Goal: Task Accomplishment & Management: Use online tool/utility

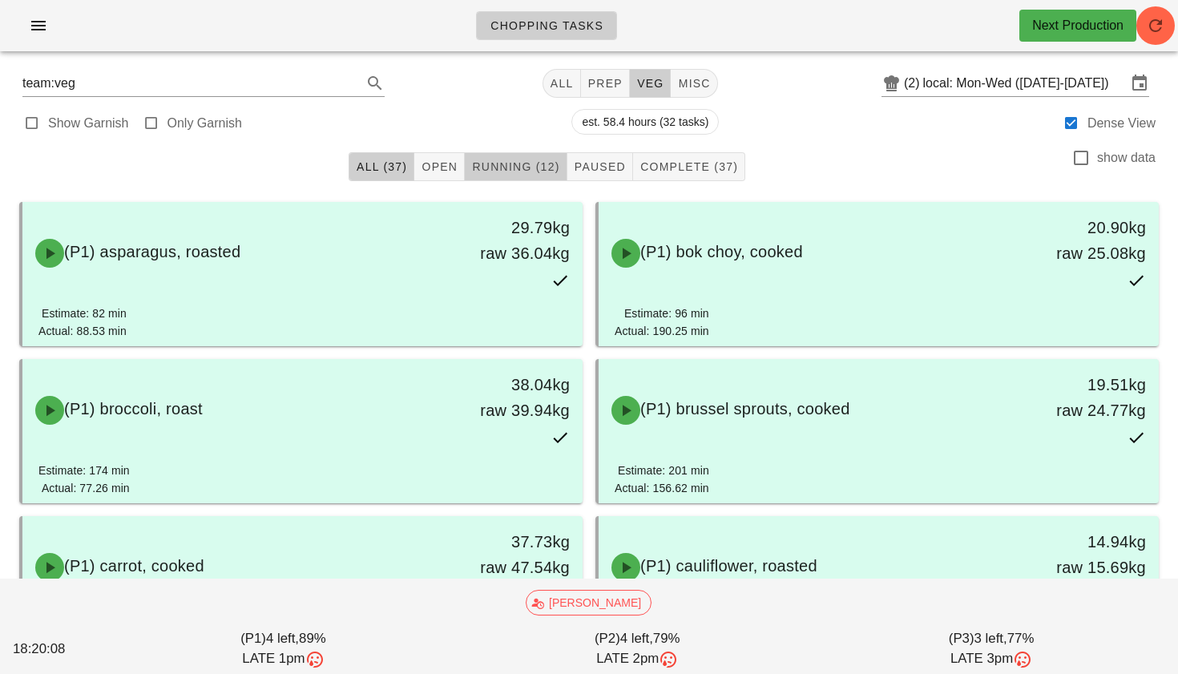
click at [490, 165] on span "Running (12)" at bounding box center [515, 166] width 88 height 13
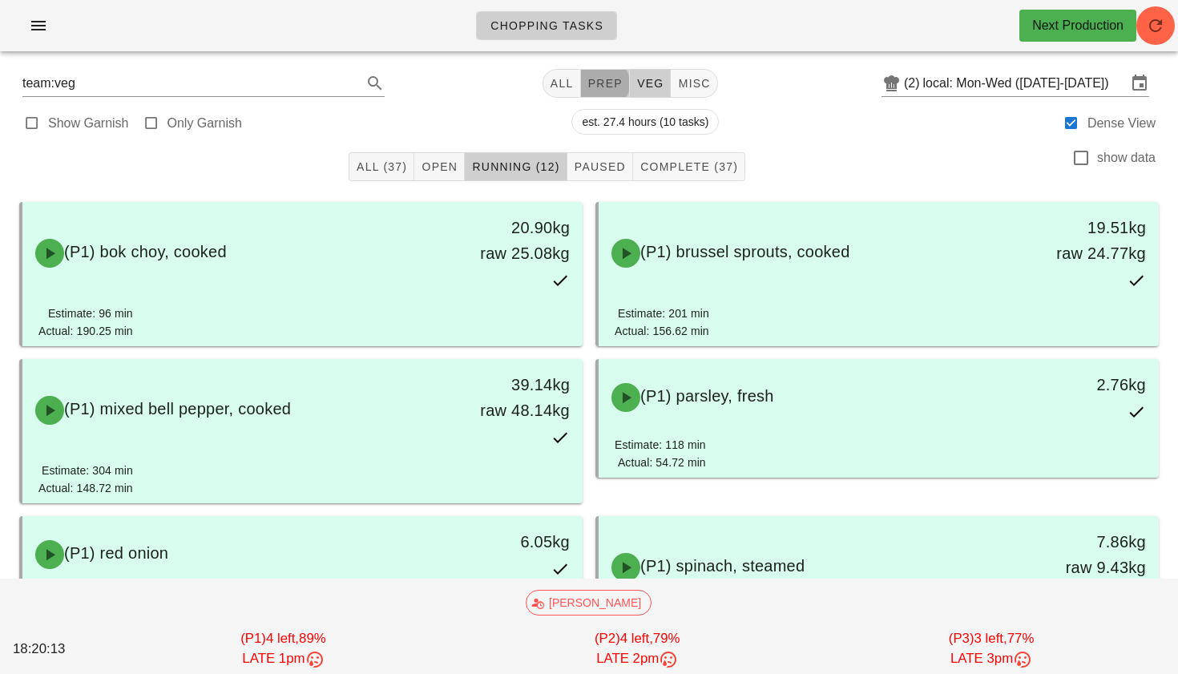
click at [588, 84] on span "prep" at bounding box center [604, 83] width 35 height 13
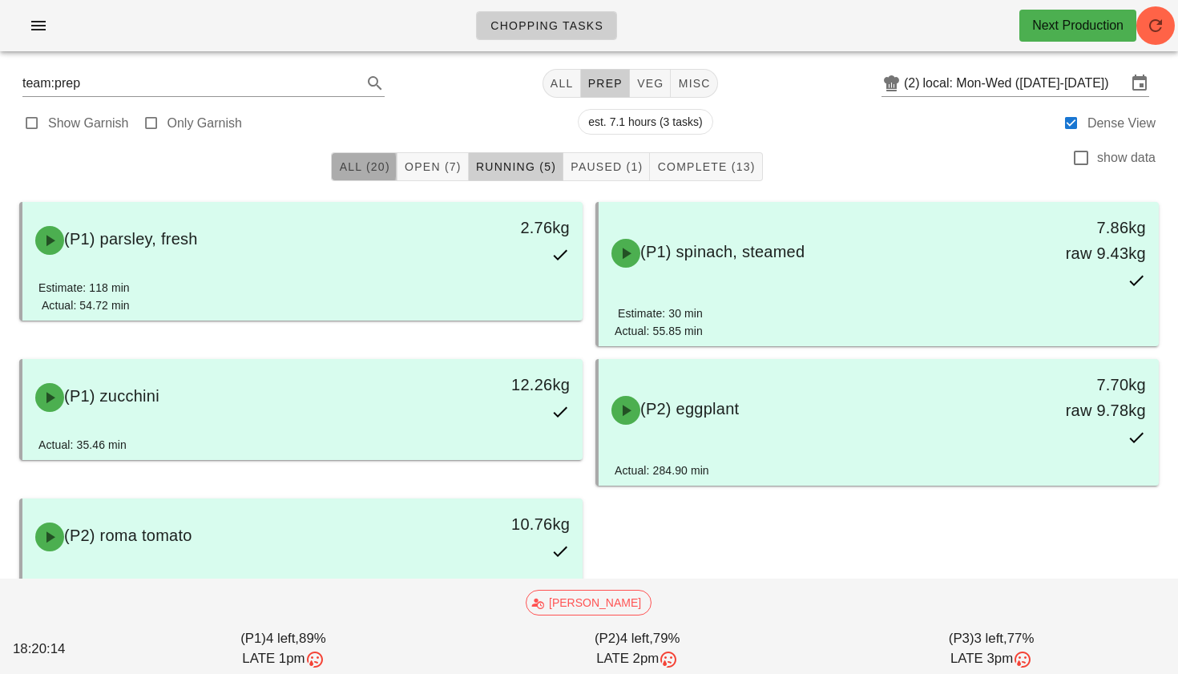
click at [363, 169] on span "All (20)" at bounding box center [363, 166] width 51 height 13
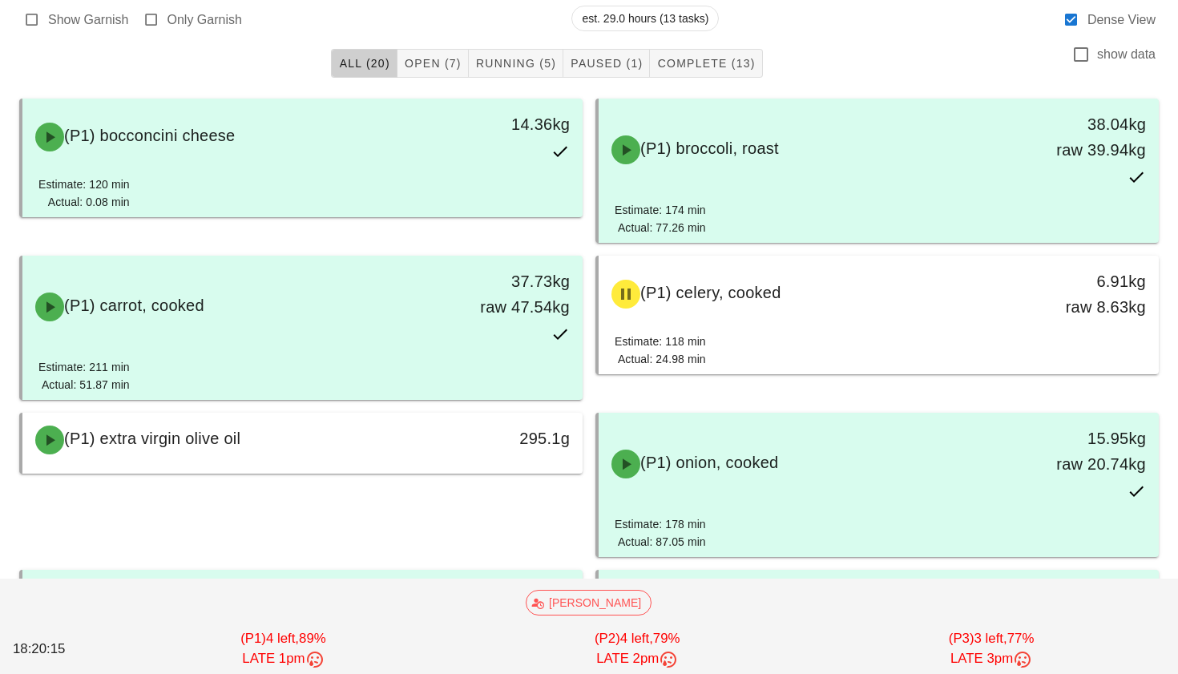
scroll to position [107, 0]
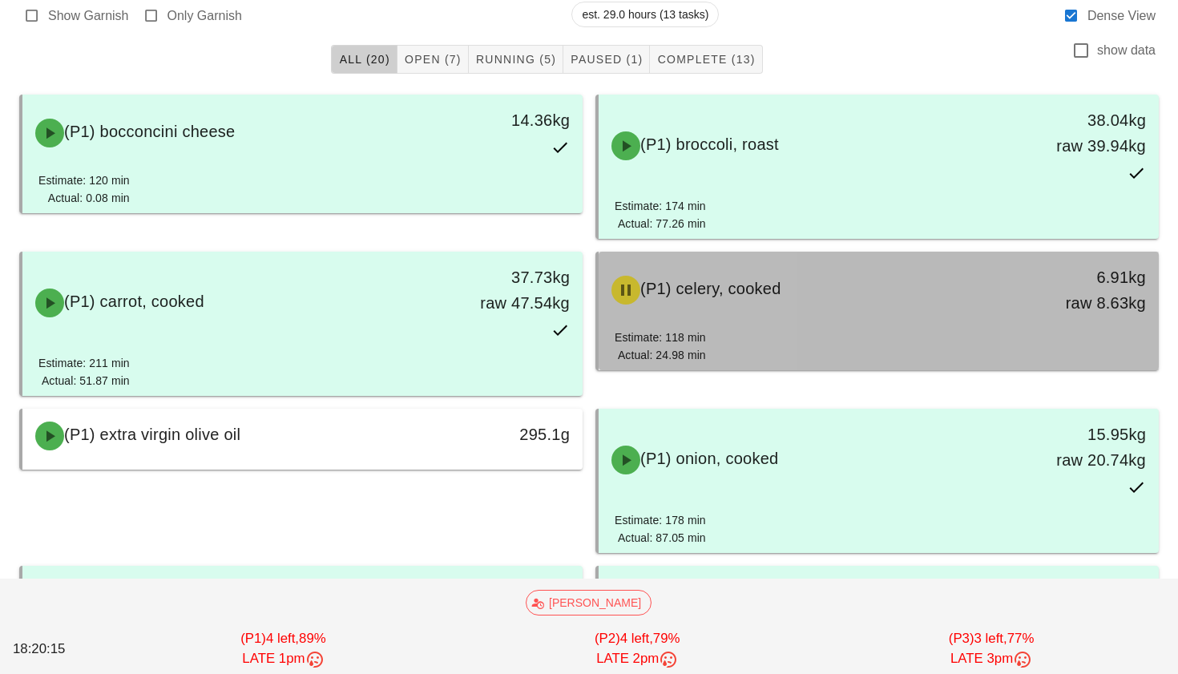
click at [725, 352] on div "Estimate: 118 min Actual: 24.98 min" at bounding box center [879, 350] width 528 height 42
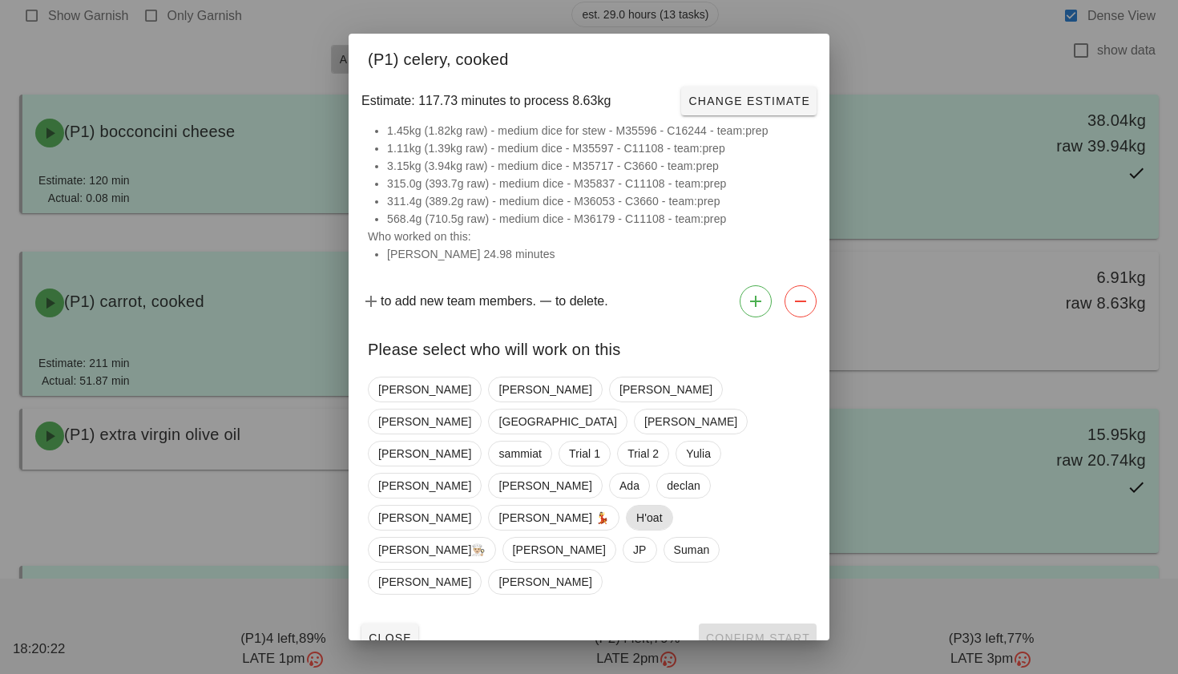
click at [636, 506] on span "H'oat" at bounding box center [649, 518] width 26 height 24
click at [771, 617] on div "Close Confirm Start" at bounding box center [589, 638] width 481 height 42
click at [764, 632] on span "Confirm Start" at bounding box center [757, 638] width 105 height 13
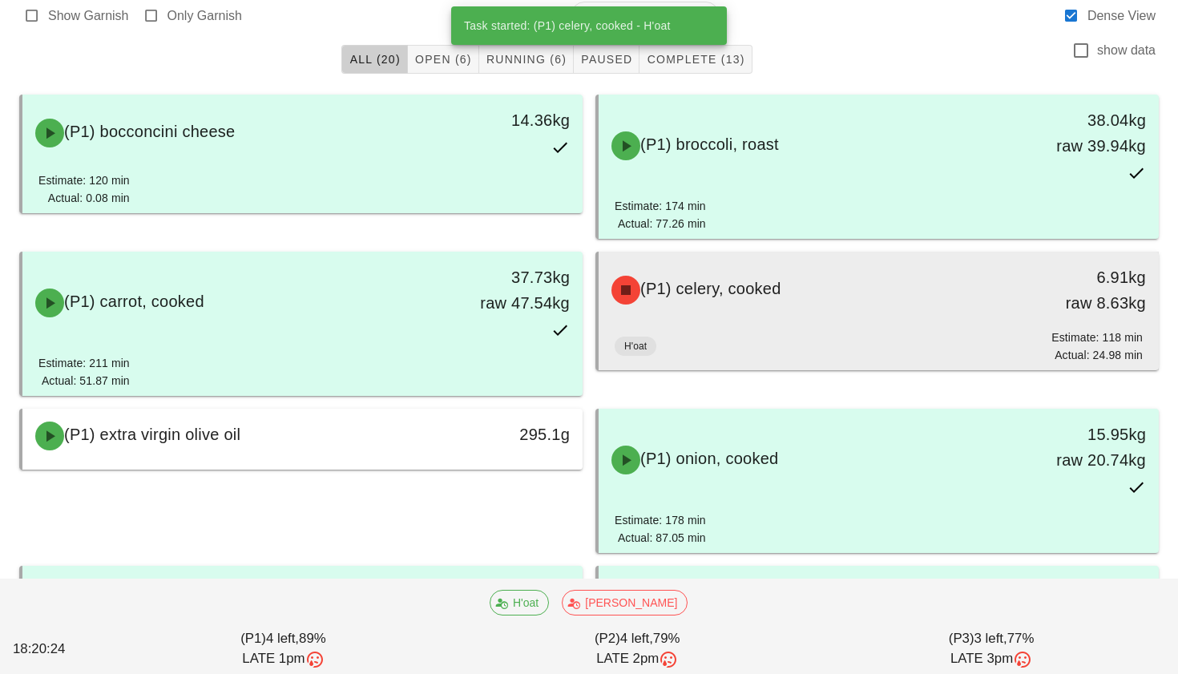
click at [796, 295] on div "(P1) celery, cooked" at bounding box center [809, 290] width 415 height 48
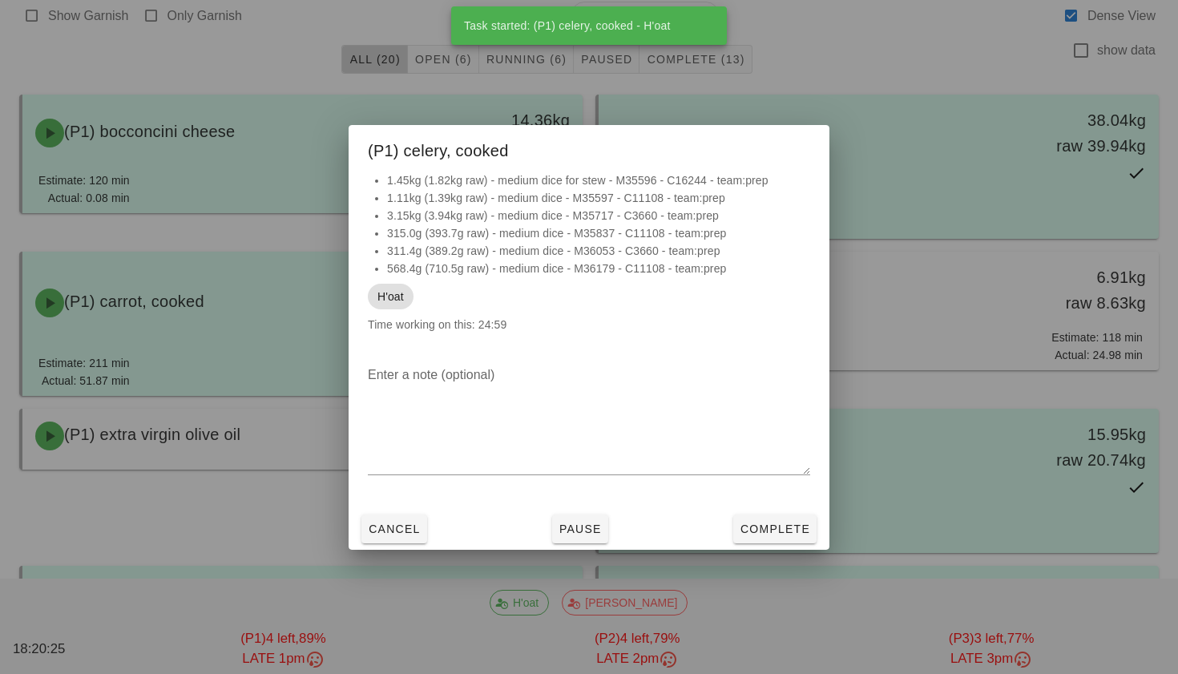
click at [794, 509] on div "Cancel Pause Complete" at bounding box center [589, 529] width 481 height 42
click at [790, 519] on button "Complete" at bounding box center [774, 529] width 83 height 29
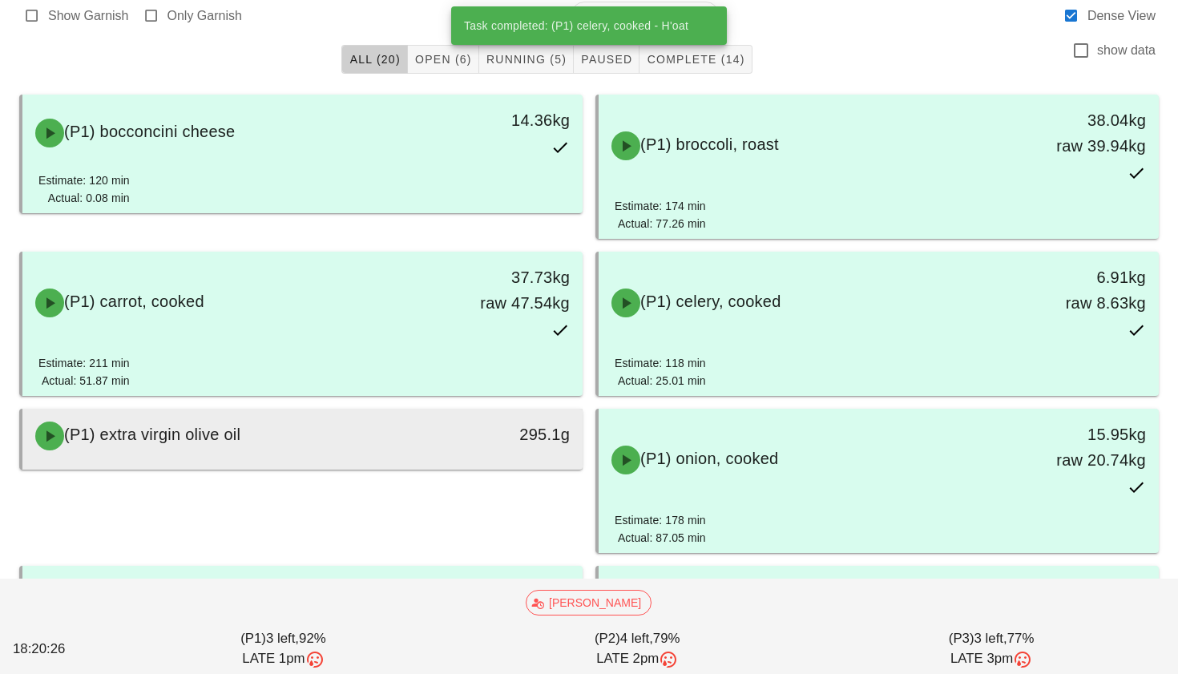
click at [521, 449] on div "295.1g" at bounding box center [510, 436] width 139 height 48
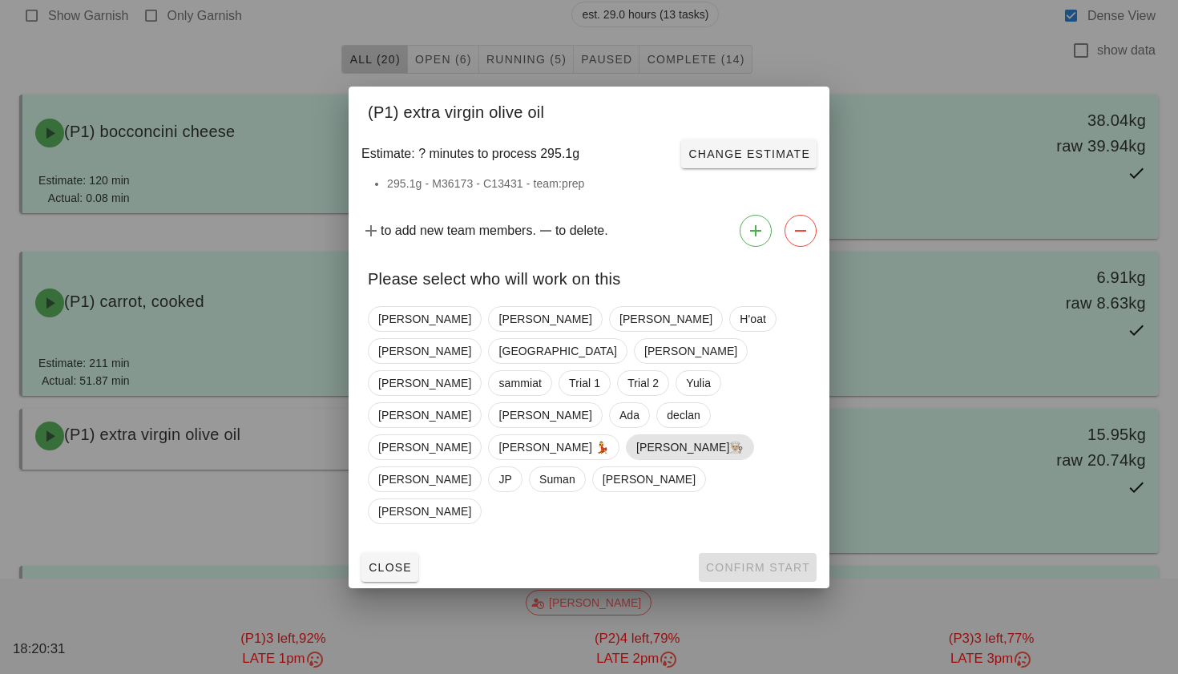
click at [636, 435] on span "[PERSON_NAME]👨🏼‍🍳" at bounding box center [689, 447] width 107 height 24
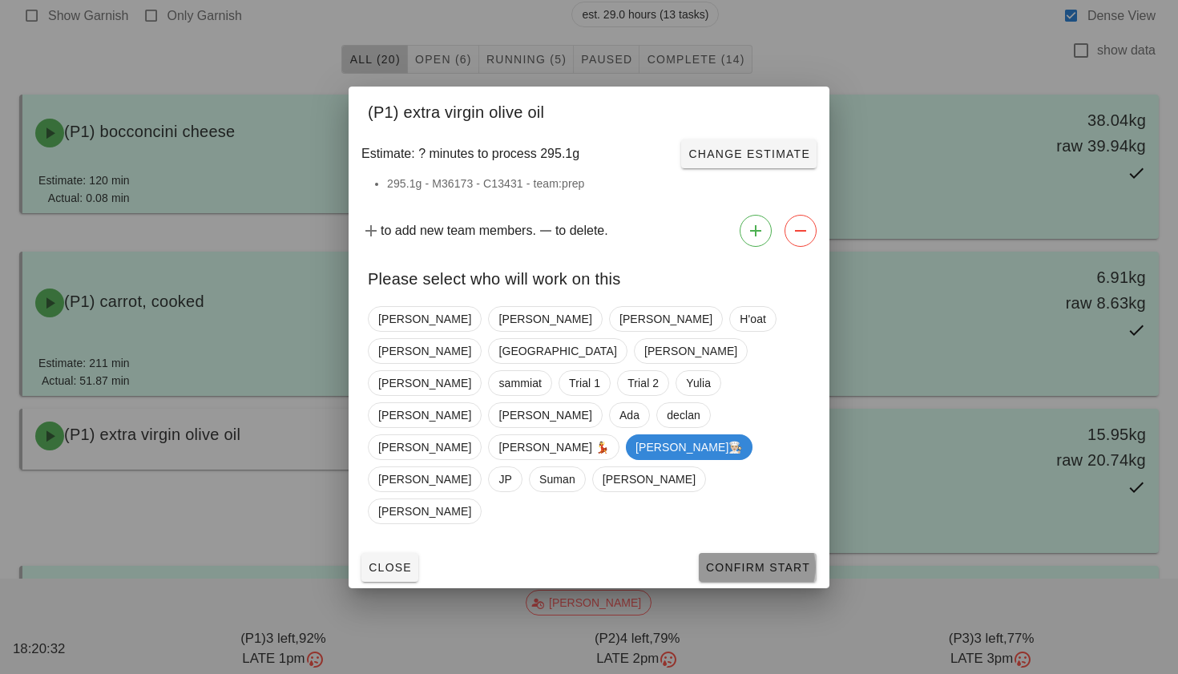
click at [743, 561] on span "Confirm Start" at bounding box center [757, 567] width 105 height 13
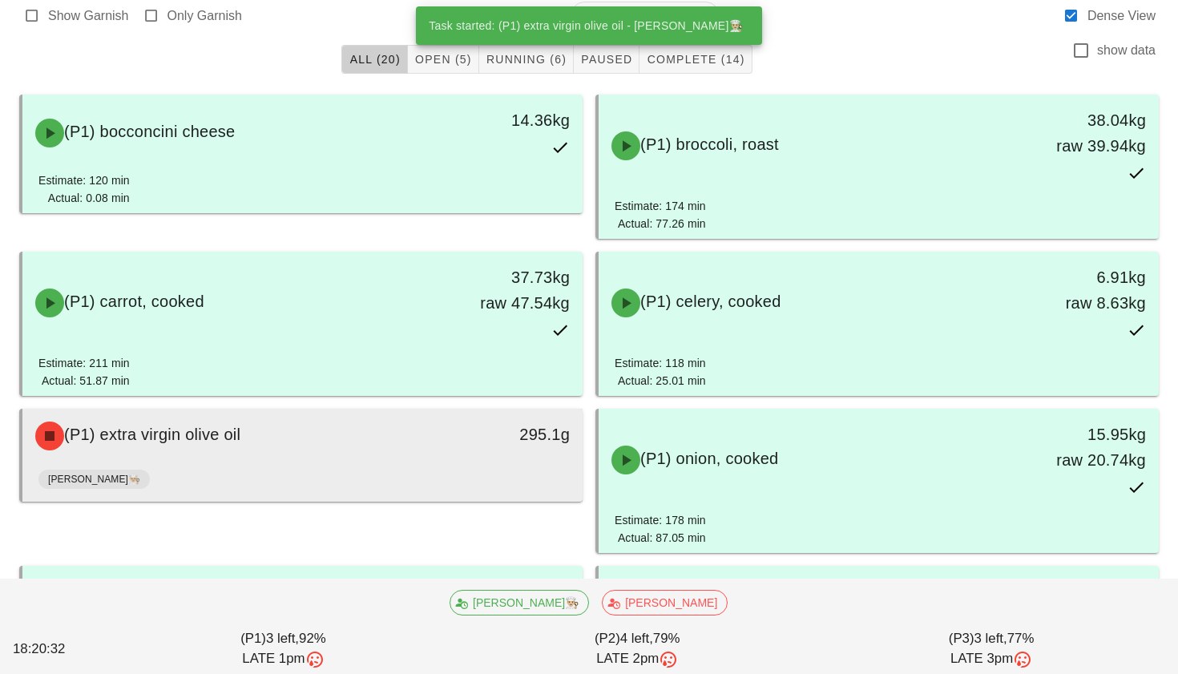
click at [454, 462] on div "(P1) extra virgin olive oil 295.1g" at bounding box center [302, 436] width 560 height 54
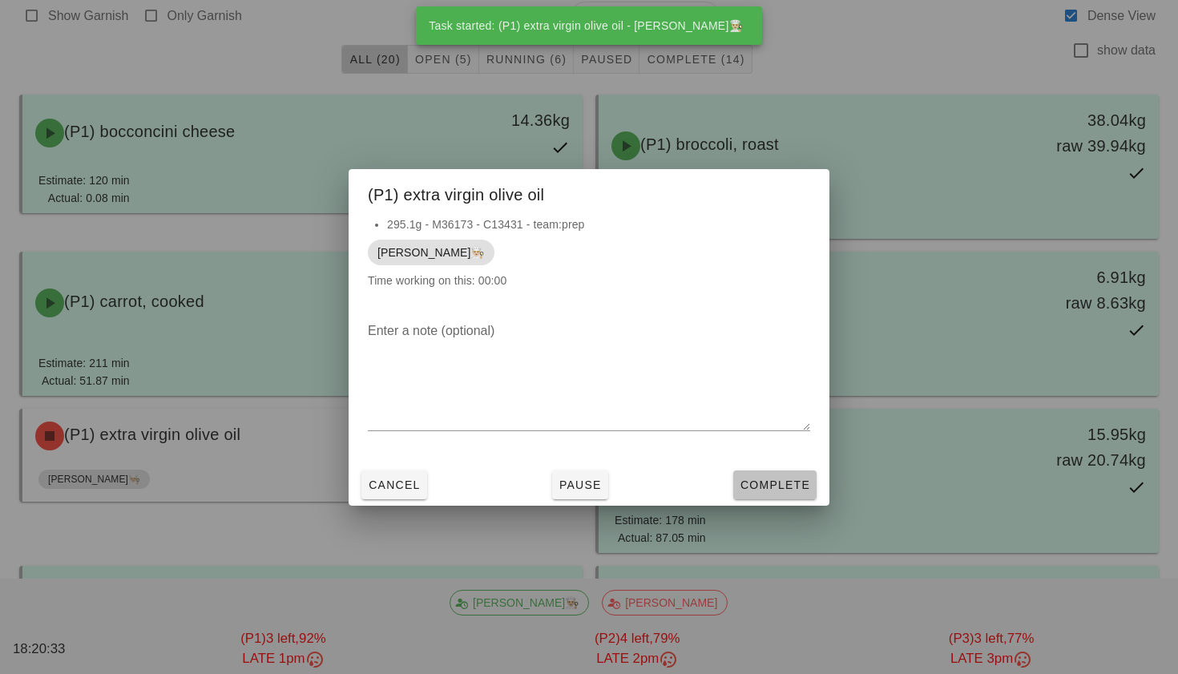
click at [788, 489] on span "Complete" at bounding box center [775, 484] width 71 height 13
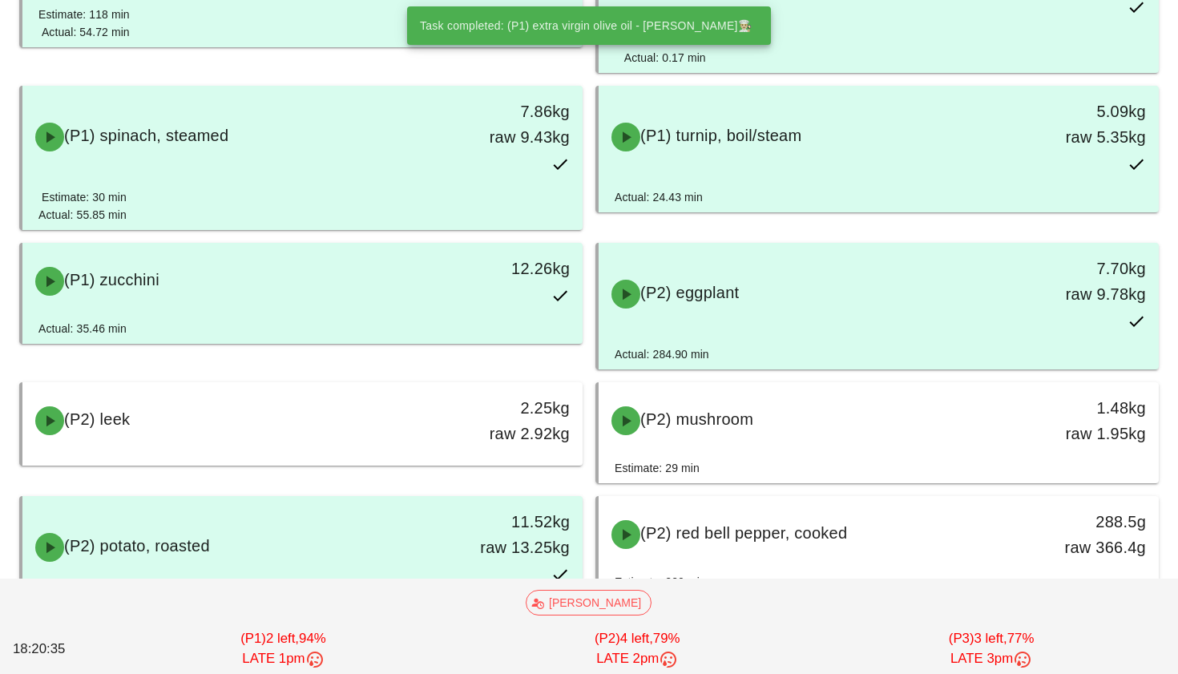
scroll to position [751, 0]
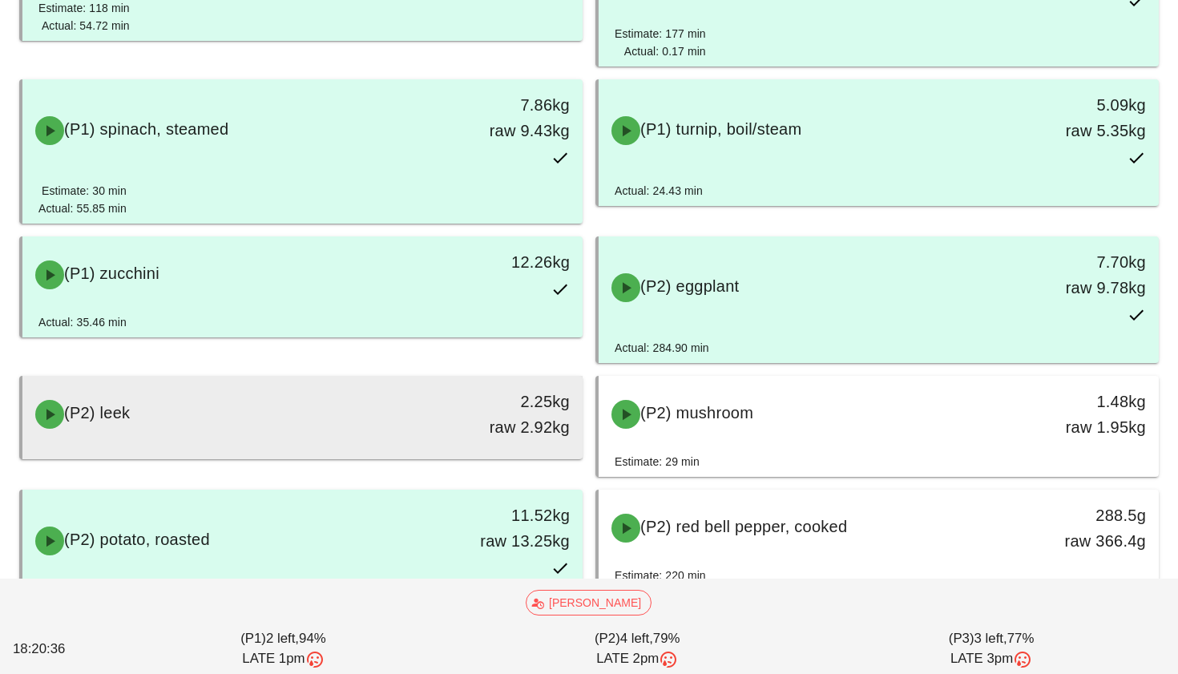
click at [381, 420] on div "(P2) leek" at bounding box center [233, 414] width 415 height 48
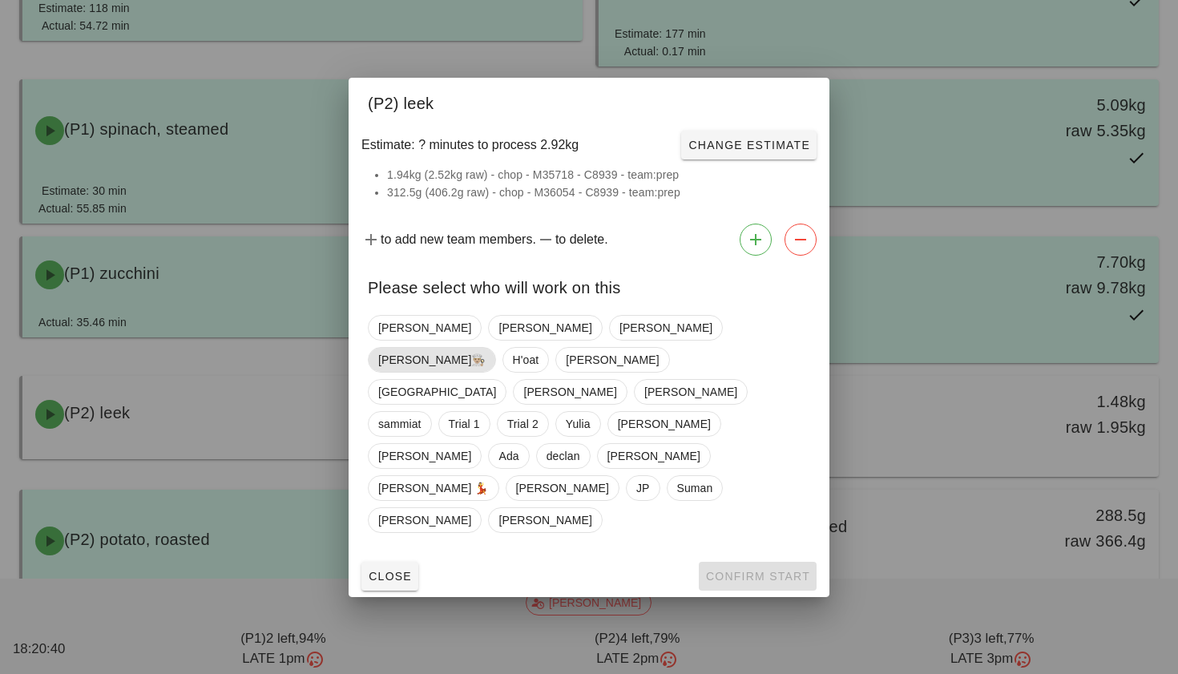
click at [486, 372] on span "[PERSON_NAME]👨🏼‍🍳" at bounding box center [431, 360] width 107 height 24
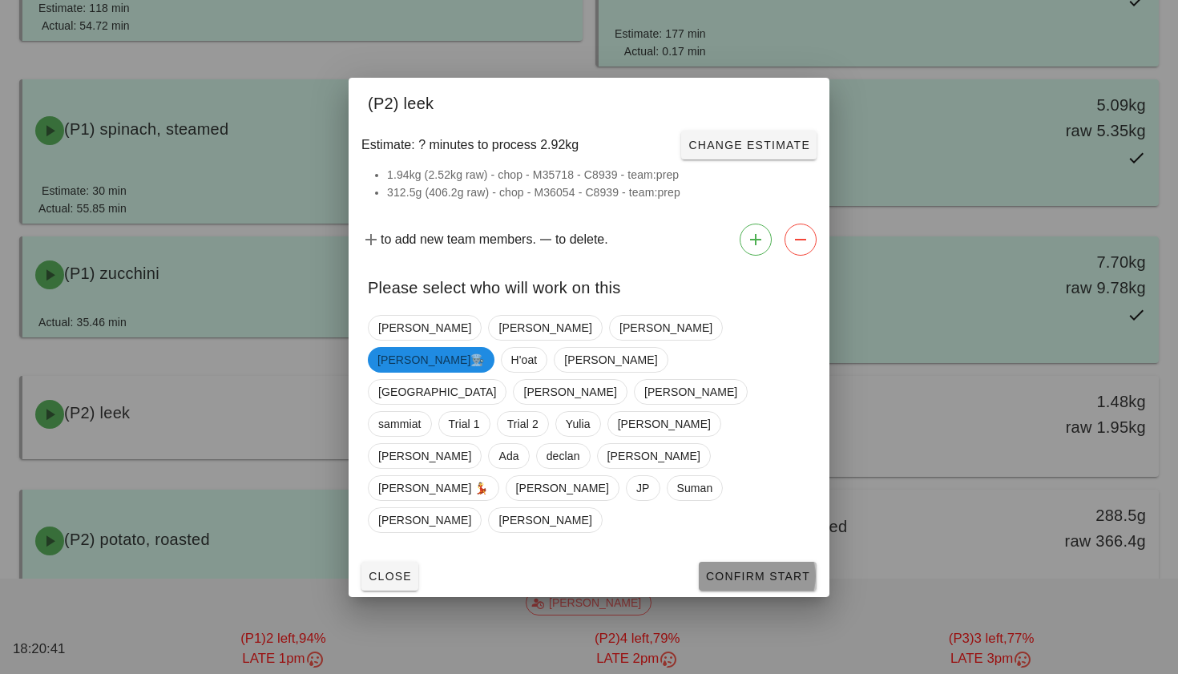
click at [736, 570] on span "Confirm Start" at bounding box center [757, 576] width 105 height 13
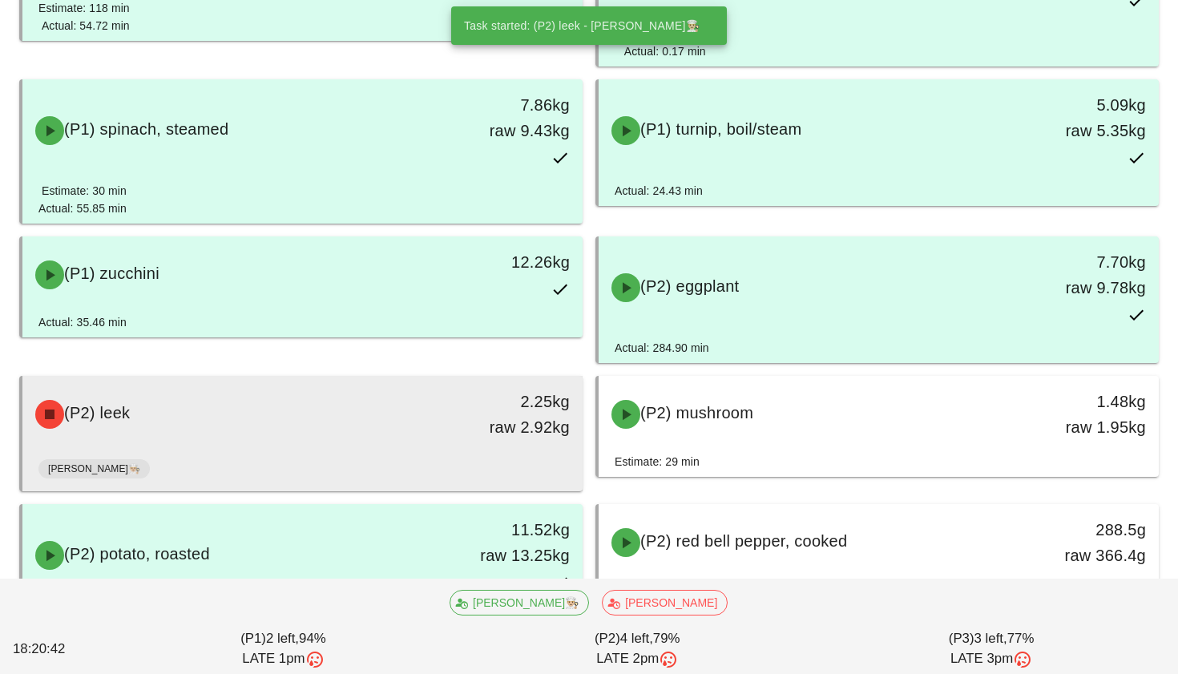
click at [536, 402] on div "2.25kg raw 2.92kg" at bounding box center [509, 414] width 119 height 51
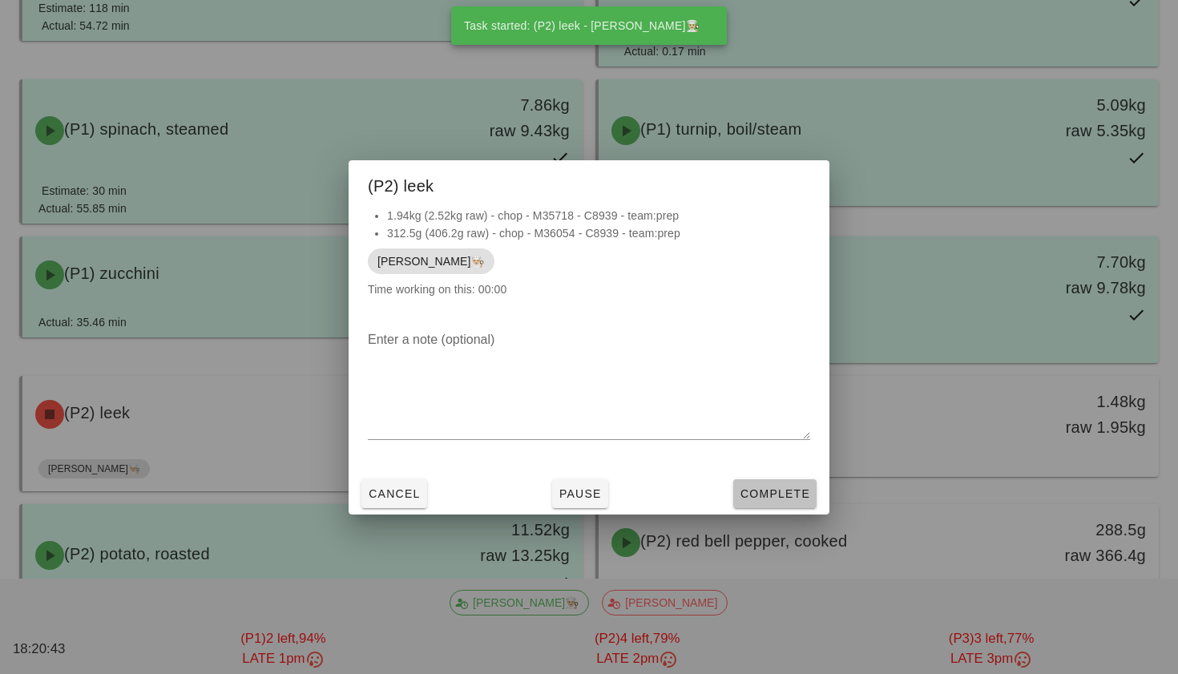
click at [736, 495] on button "Complete" at bounding box center [774, 493] width 83 height 29
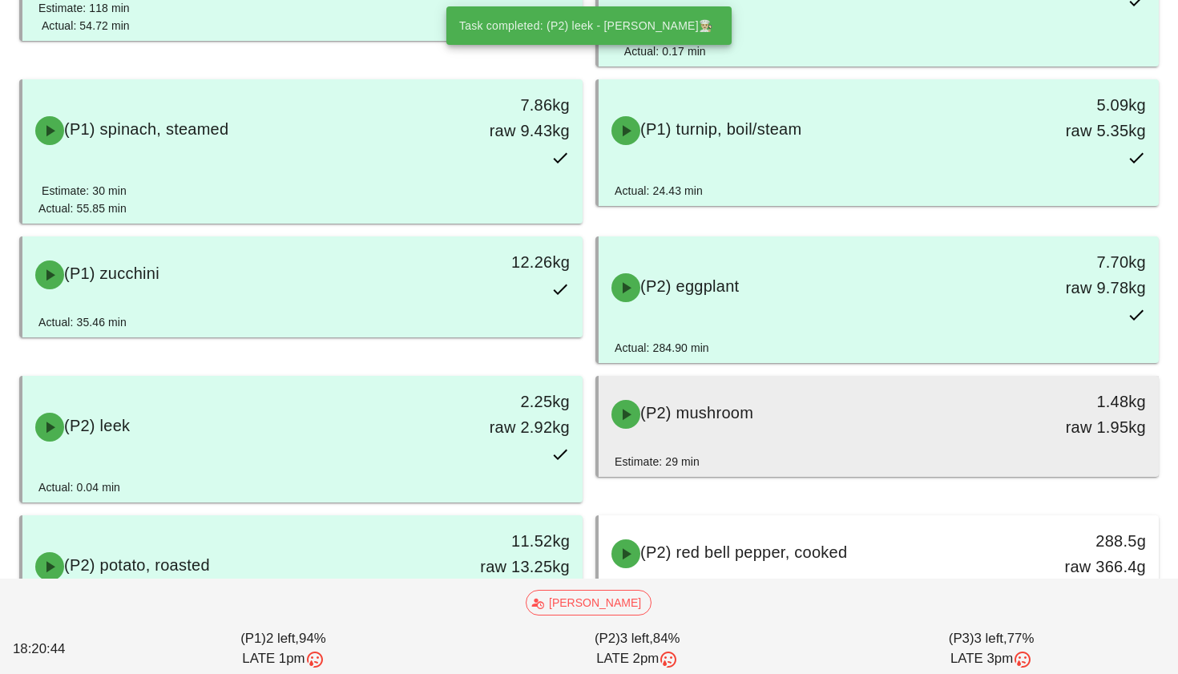
click at [709, 422] on span "(P2) mushroom" at bounding box center [696, 413] width 113 height 18
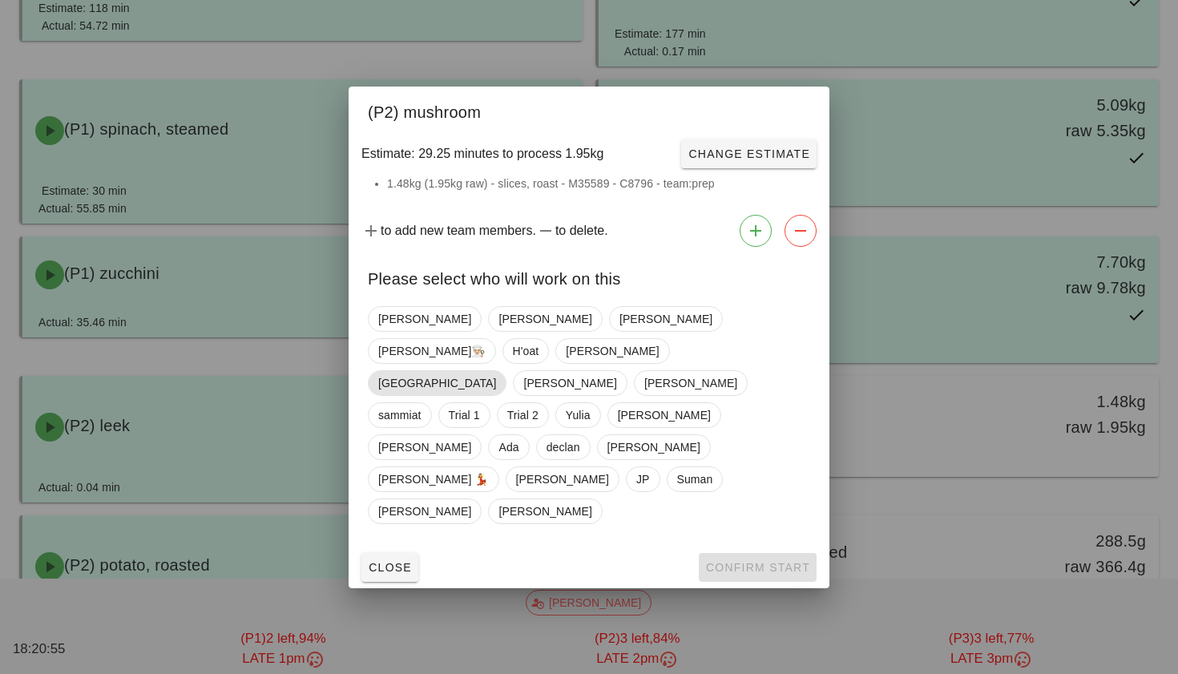
click at [496, 371] on span "[GEOGRAPHIC_DATA]" at bounding box center [437, 383] width 118 height 24
click at [720, 561] on span "Confirm Start" at bounding box center [757, 567] width 105 height 13
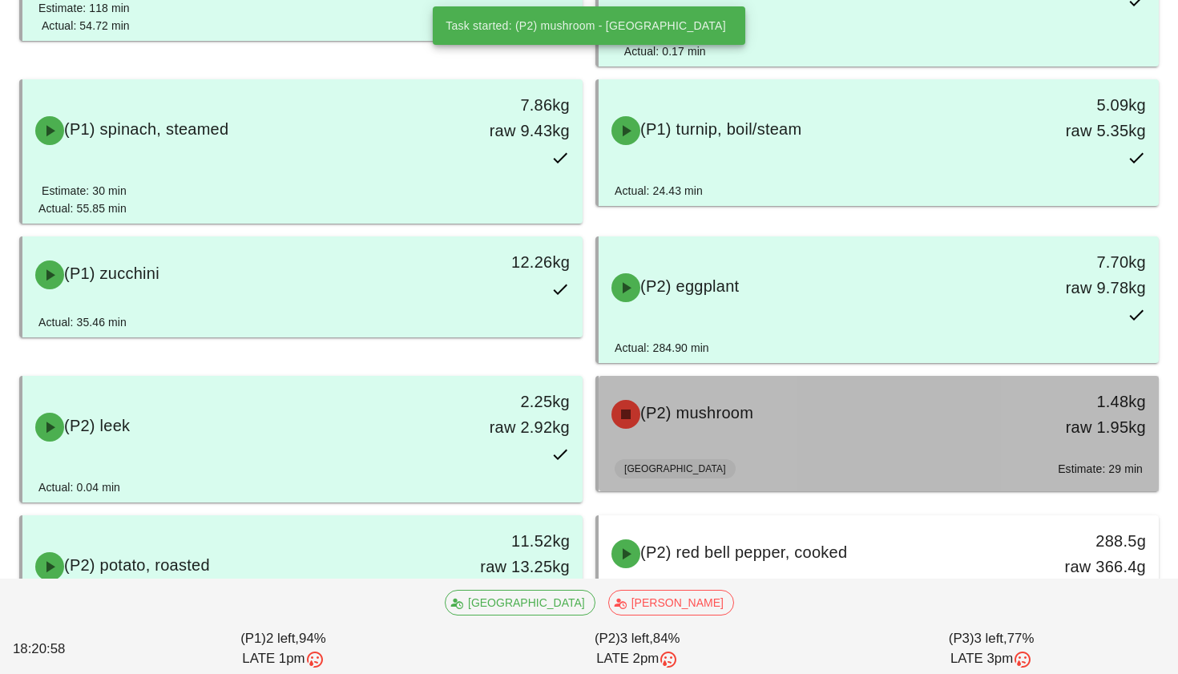
click at [748, 419] on span "(P2) mushroom" at bounding box center [696, 413] width 113 height 18
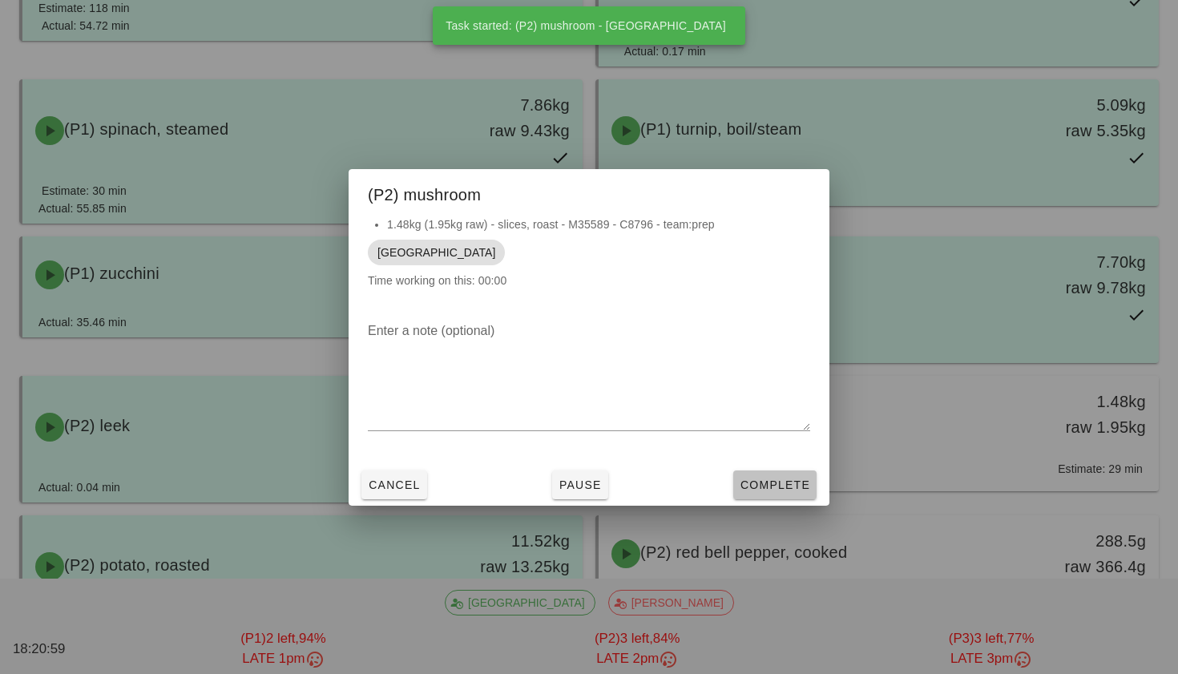
click at [756, 488] on span "Complete" at bounding box center [775, 484] width 71 height 13
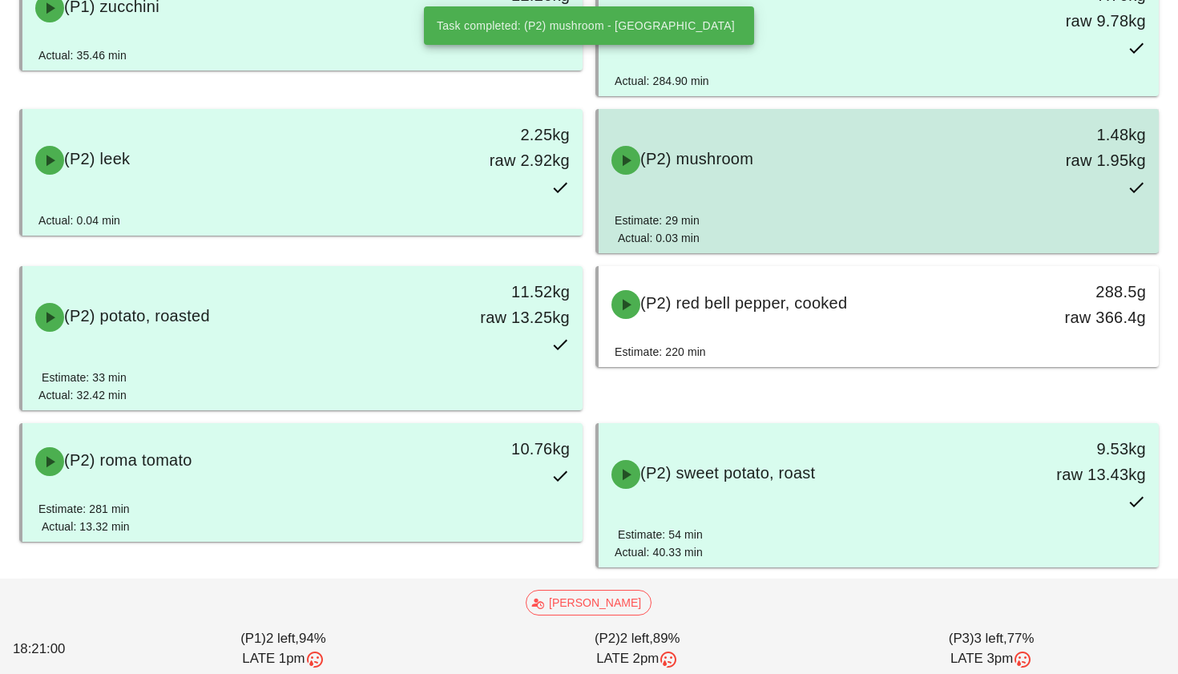
scroll to position [1024, 0]
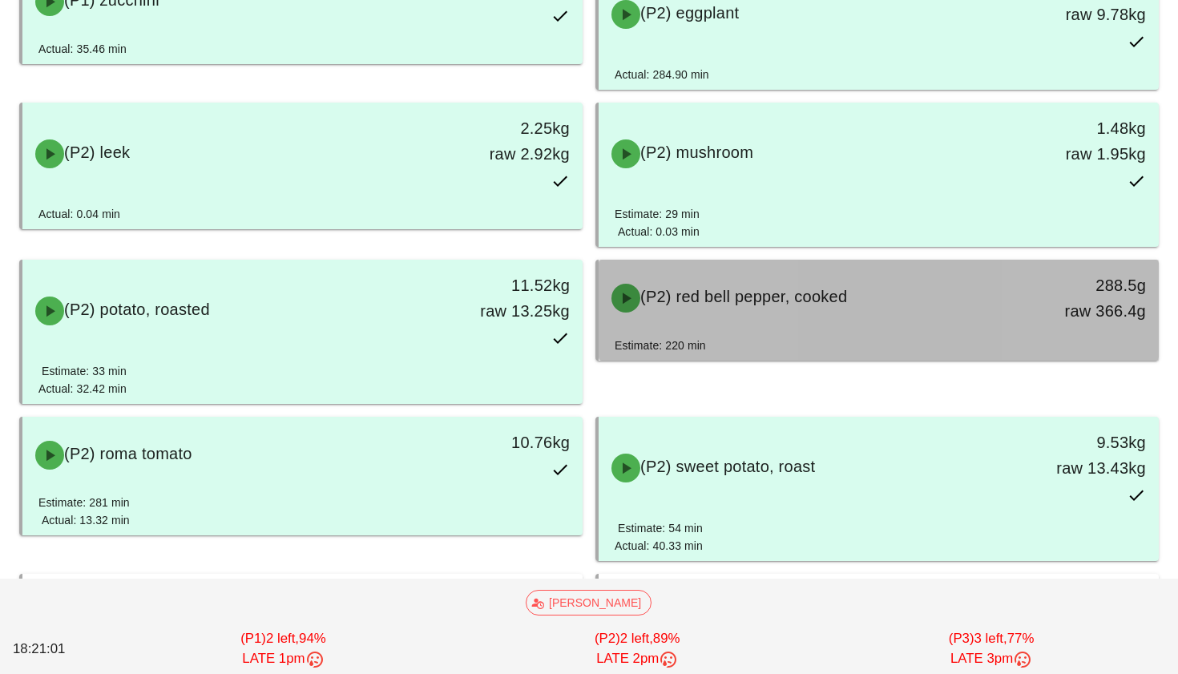
click at [765, 340] on div "Estimate: 220 min" at bounding box center [879, 349] width 528 height 24
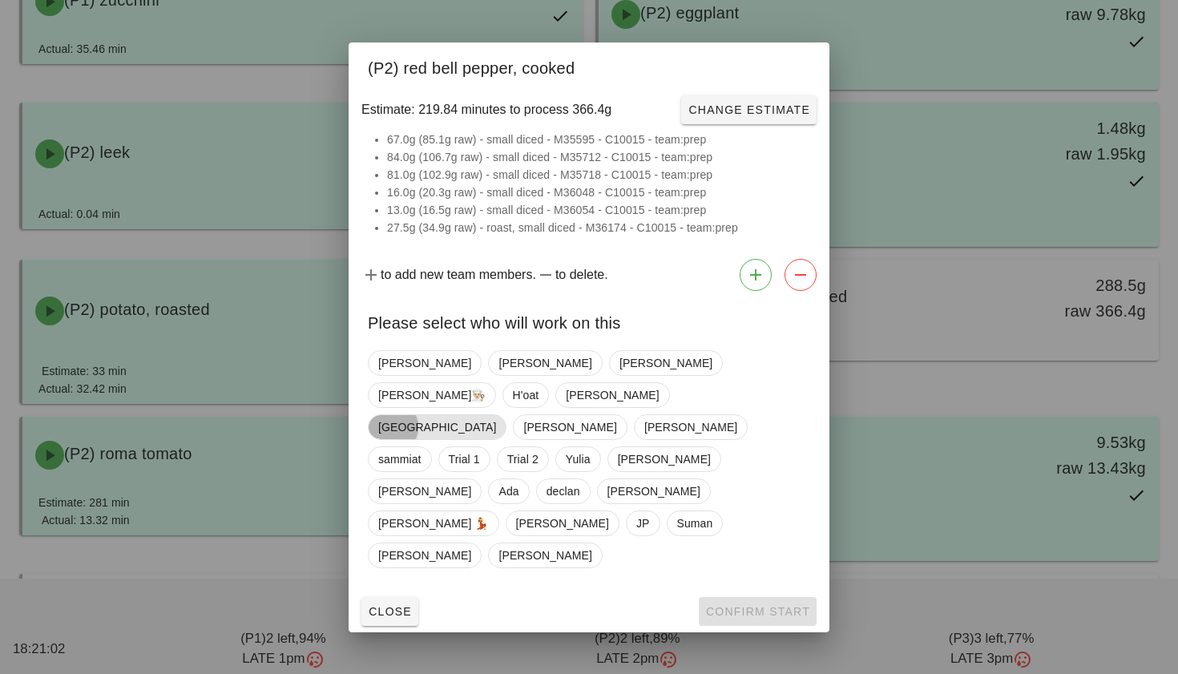
click at [507, 414] on span "[GEOGRAPHIC_DATA]" at bounding box center [437, 427] width 139 height 26
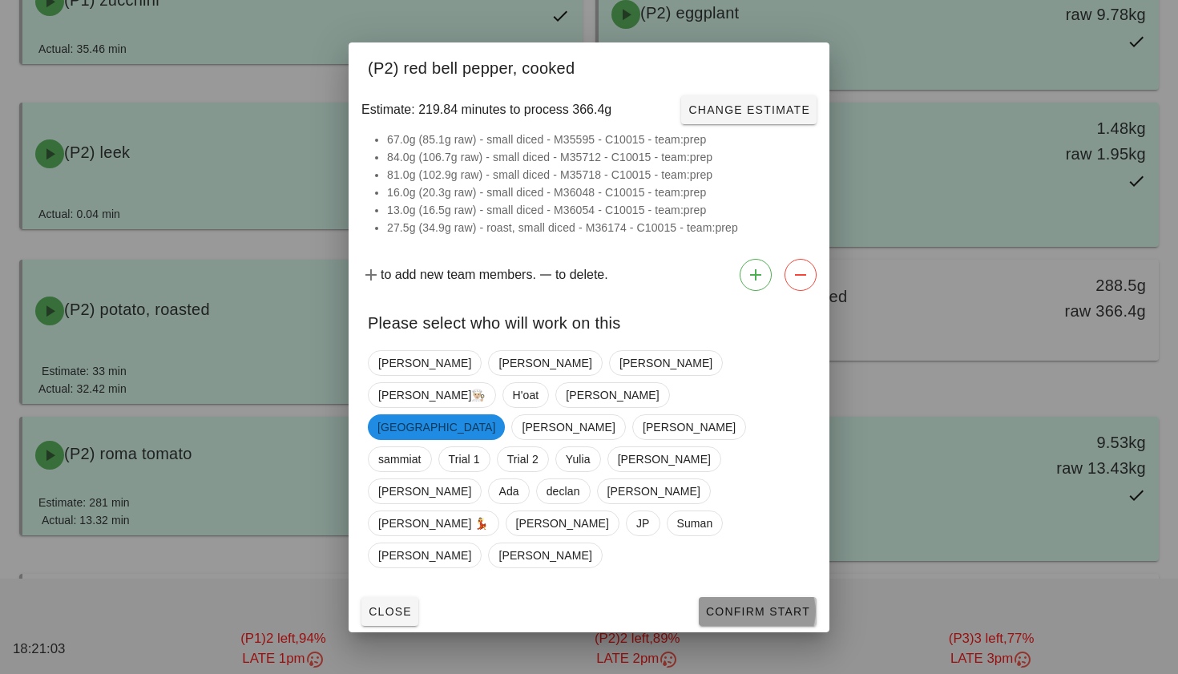
click at [760, 605] on span "Confirm Start" at bounding box center [757, 611] width 105 height 13
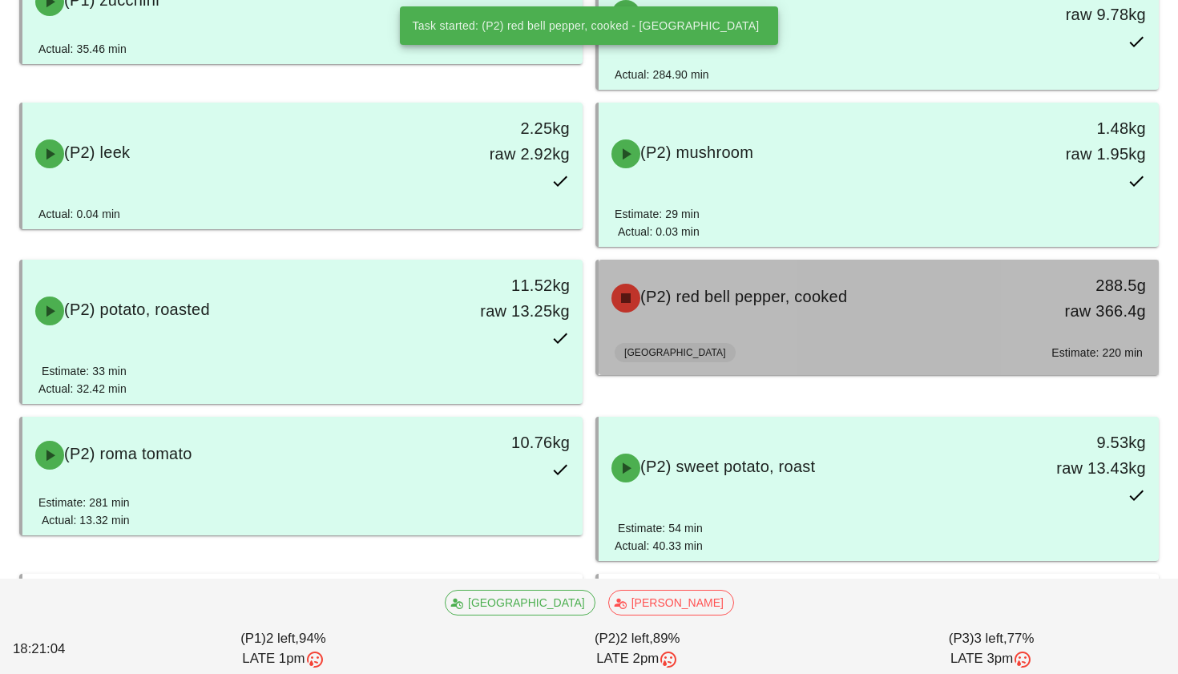
click at [783, 357] on div "Milan Estimate: 220 min" at bounding box center [879, 356] width 528 height 38
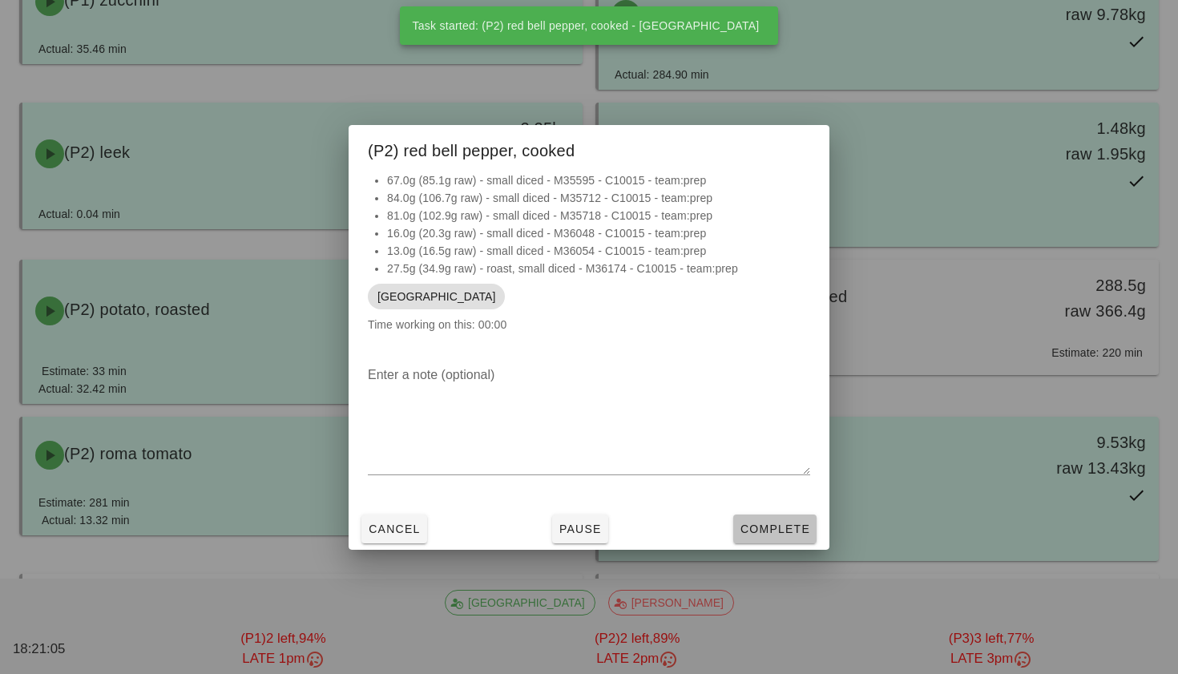
click at [773, 531] on span "Complete" at bounding box center [775, 529] width 71 height 13
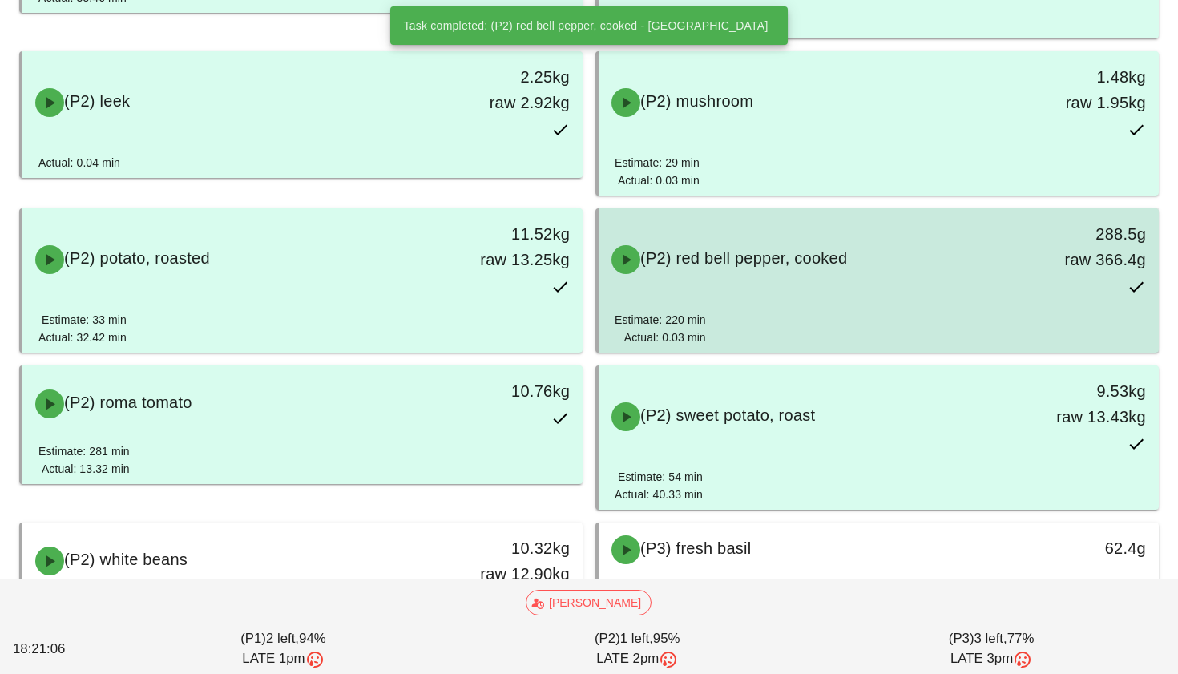
scroll to position [1123, 0]
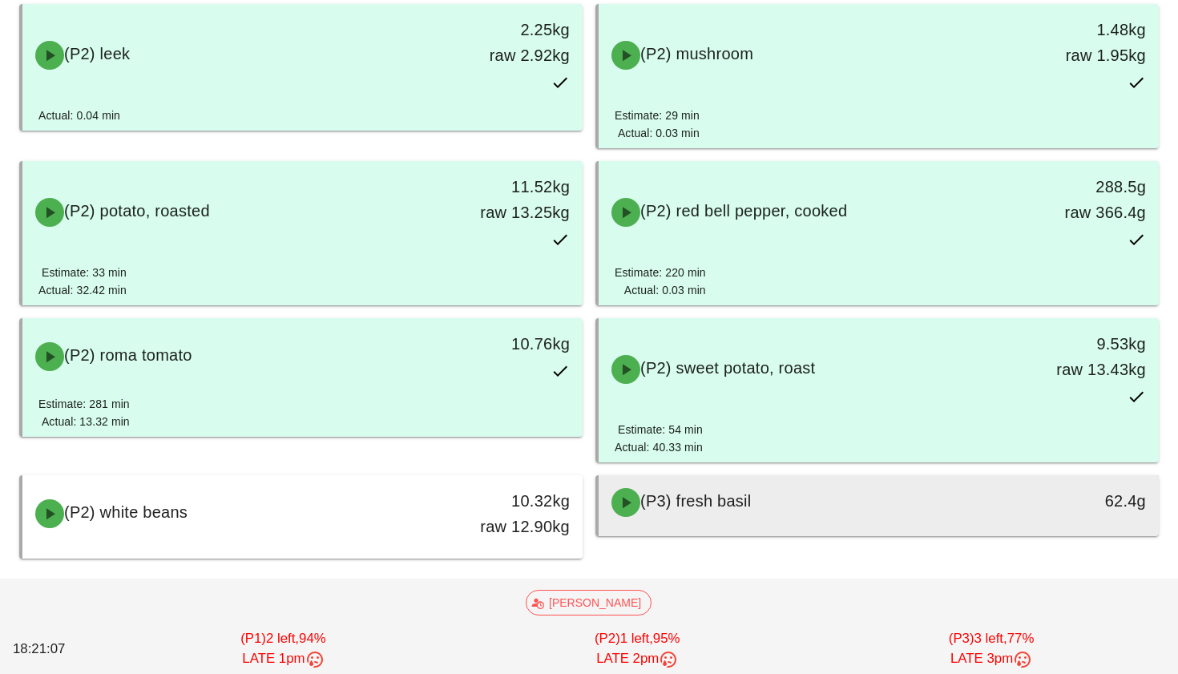
click at [677, 503] on span "(P3) fresh basil" at bounding box center [695, 501] width 111 height 18
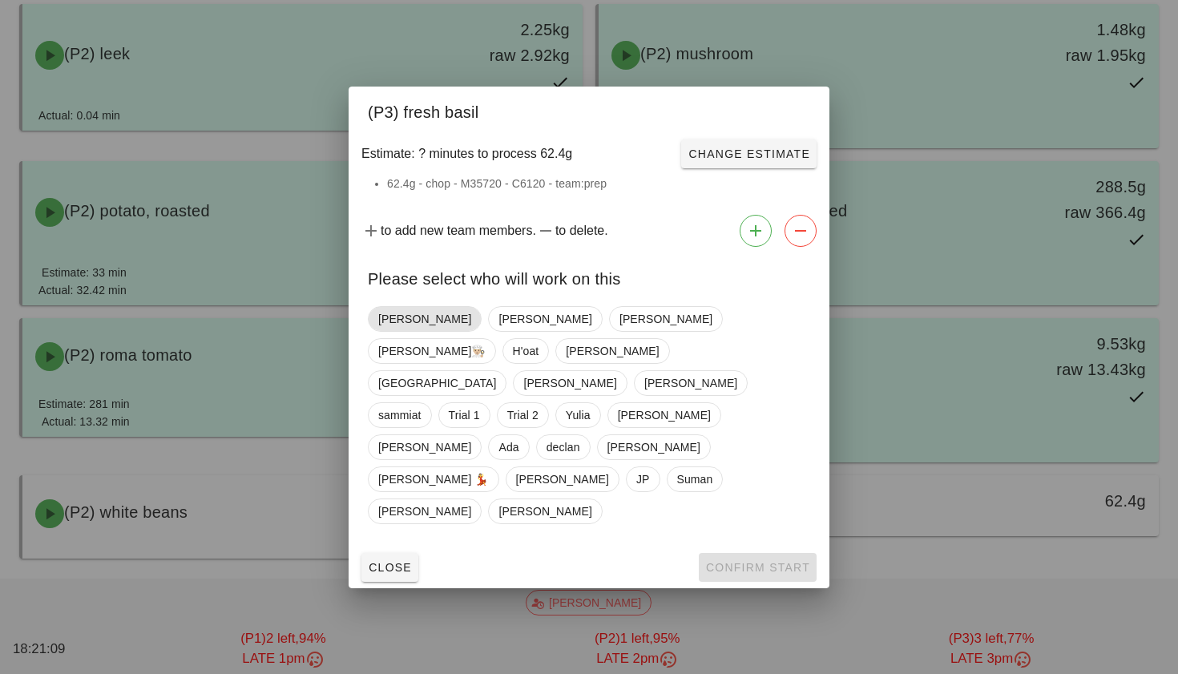
click at [406, 331] on span "[PERSON_NAME]" at bounding box center [424, 319] width 93 height 24
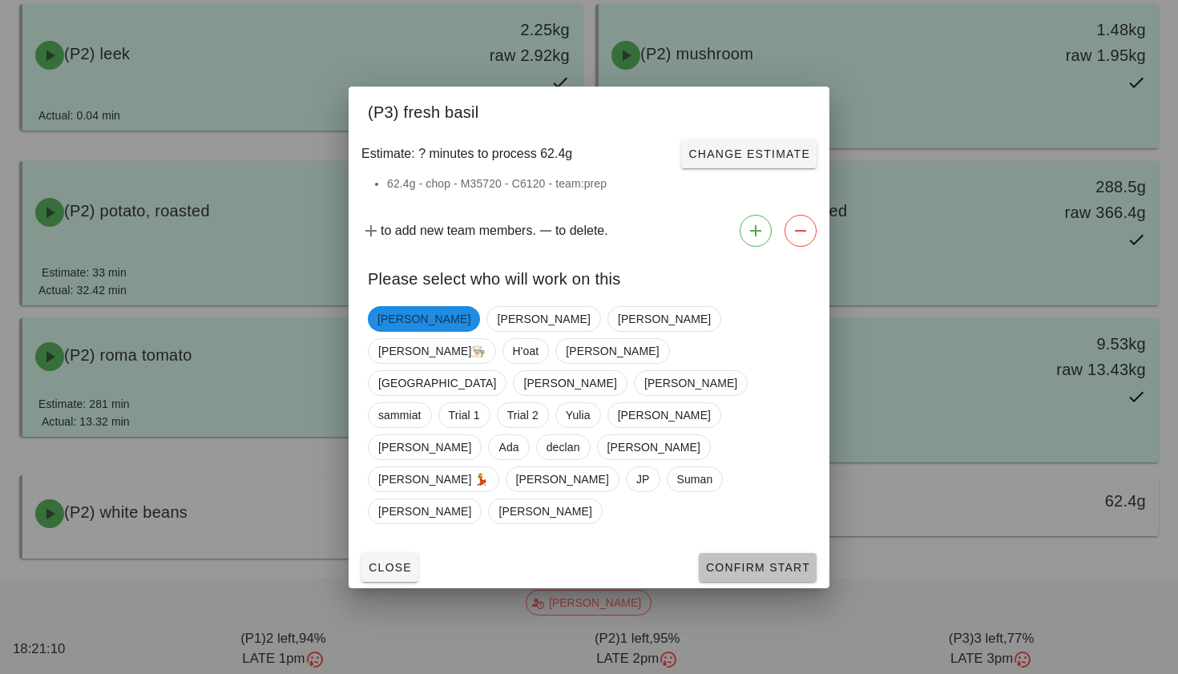
click at [726, 561] on span "Confirm Start" at bounding box center [757, 567] width 105 height 13
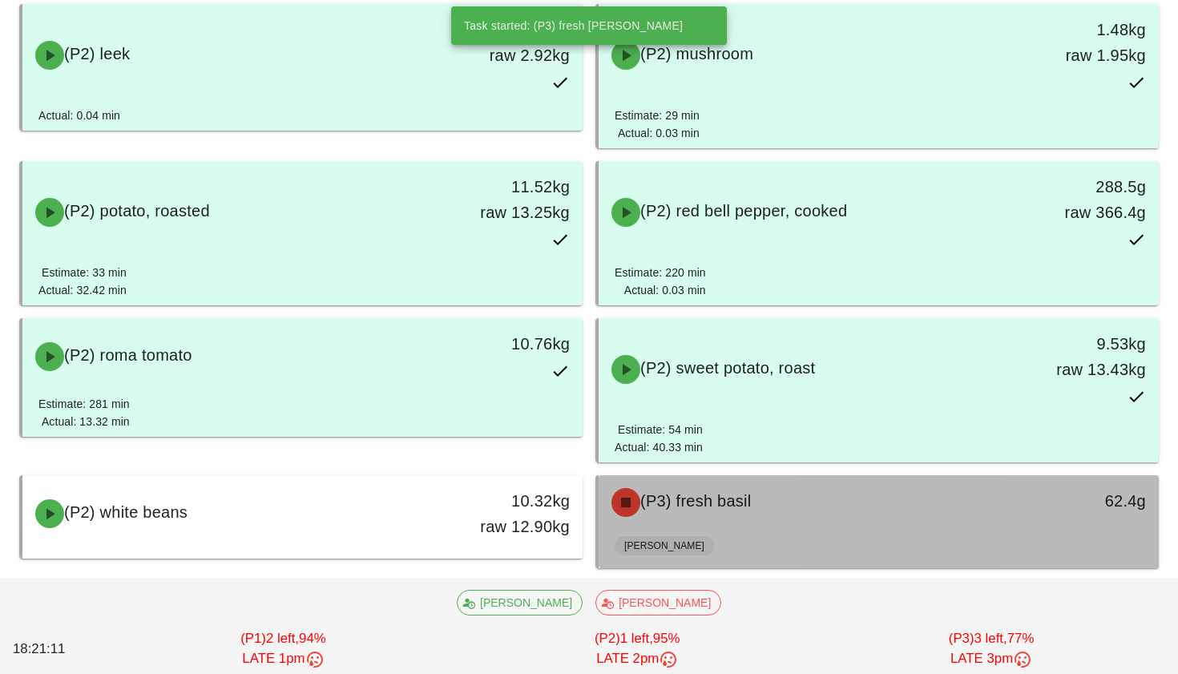
click at [681, 486] on div "(P3) fresh basil" at bounding box center [809, 502] width 415 height 48
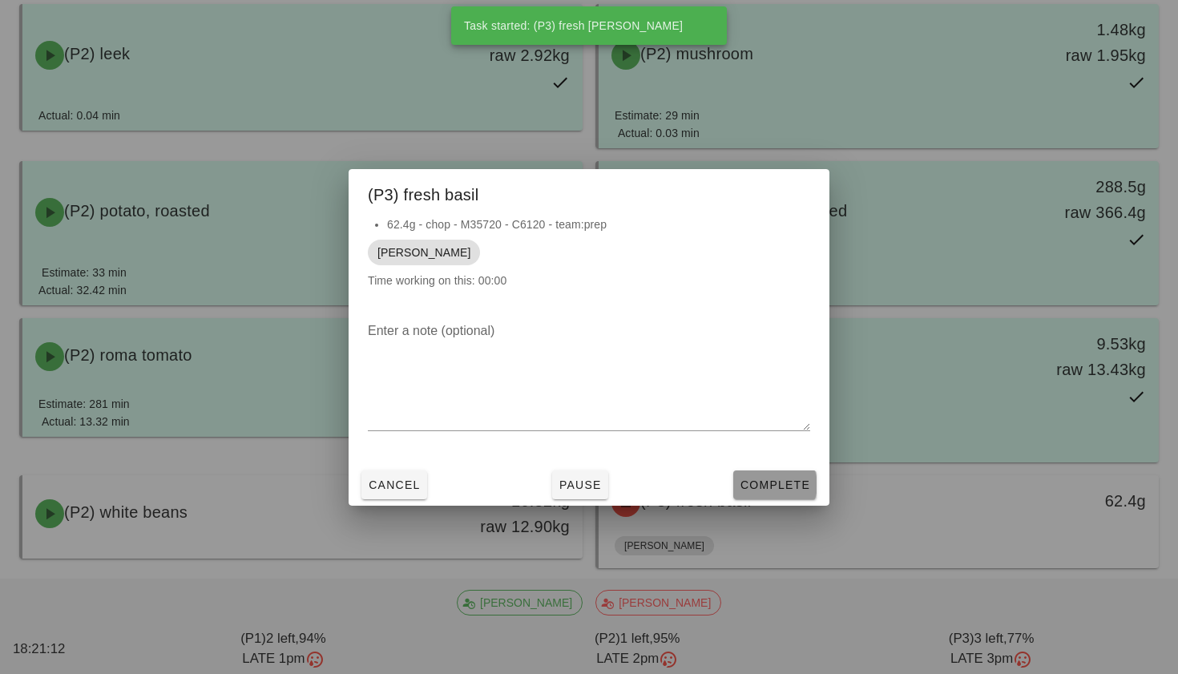
click at [756, 474] on button "Complete" at bounding box center [774, 484] width 83 height 29
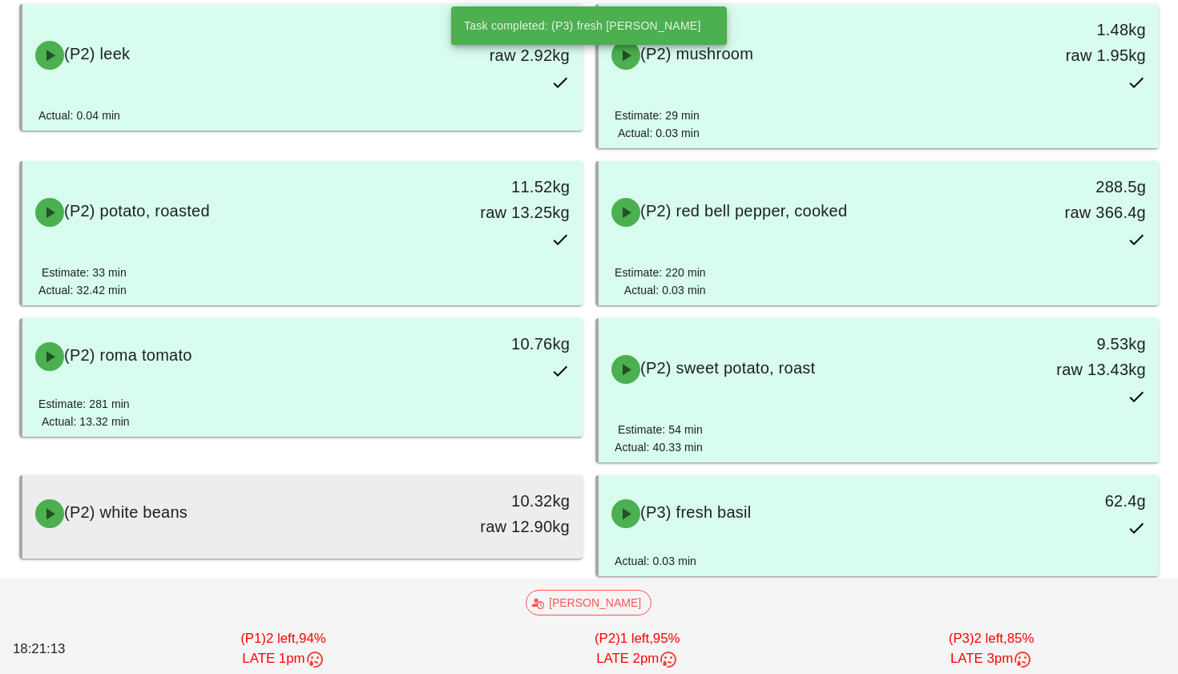
click at [333, 486] on div "(P2) white beans 10.32kg raw 12.90kg" at bounding box center [303, 513] width 554 height 71
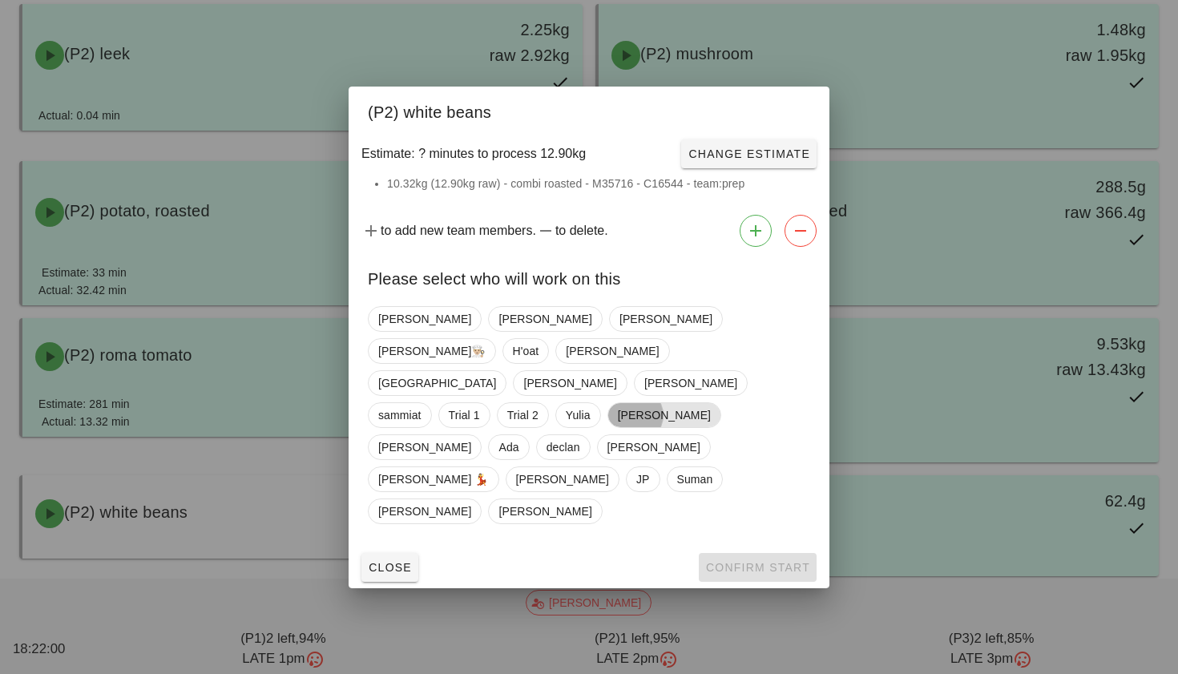
click at [711, 403] on span "[PERSON_NAME]" at bounding box center [664, 415] width 93 height 24
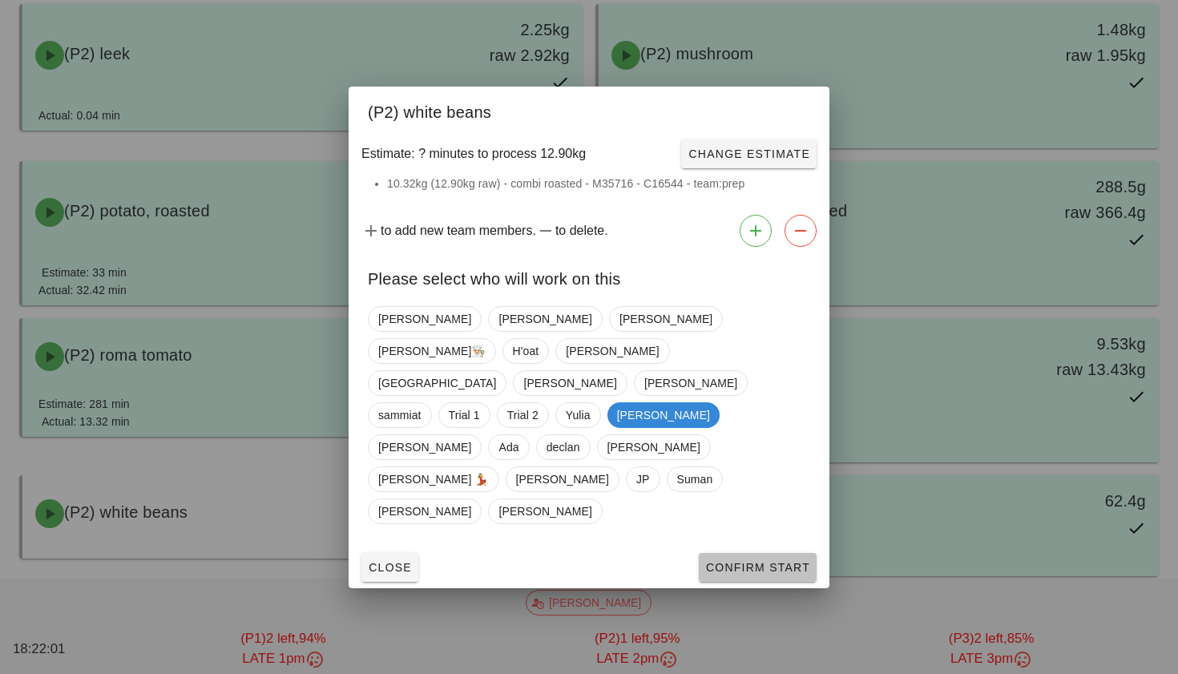
click at [744, 561] on span "Confirm Start" at bounding box center [757, 567] width 105 height 13
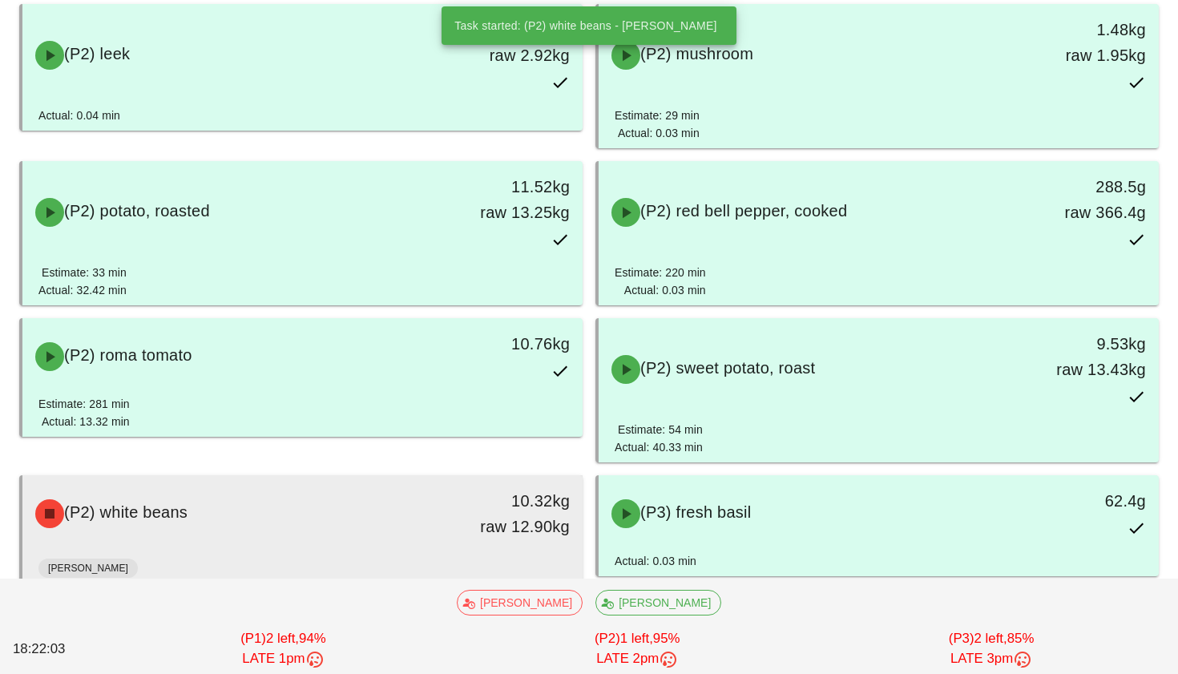
click at [458, 514] on div "10.32kg raw 12.90kg" at bounding box center [509, 513] width 119 height 51
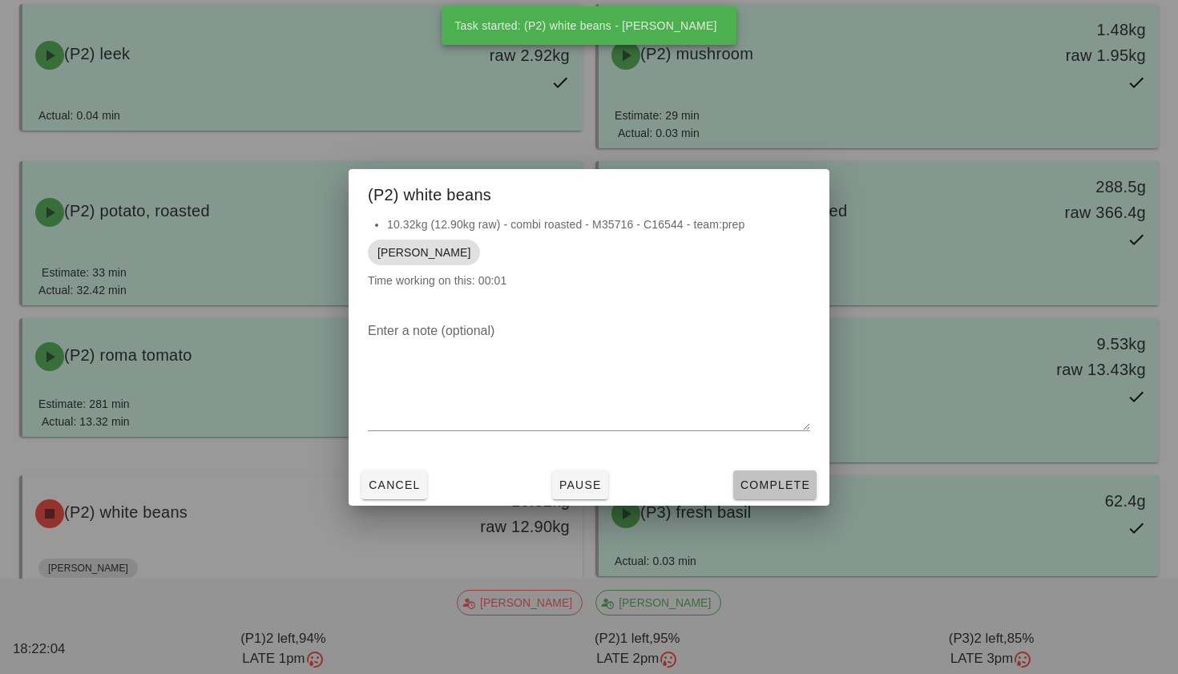
click at [777, 478] on span "Complete" at bounding box center [775, 484] width 71 height 13
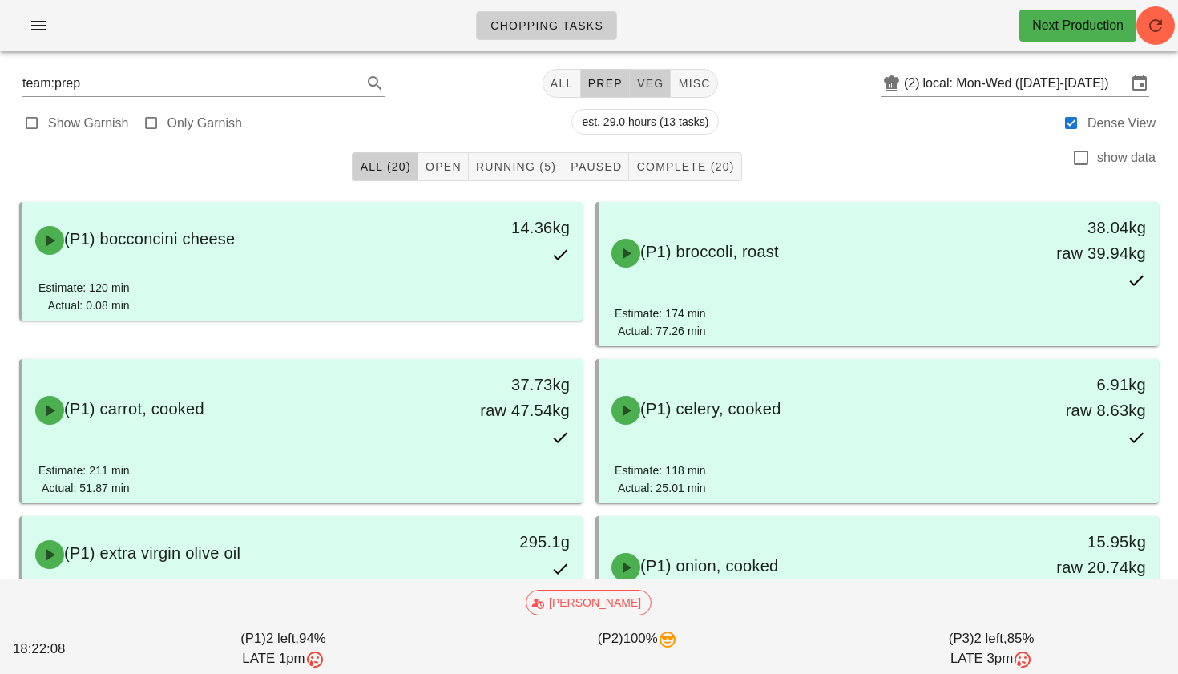
click at [637, 92] on button "veg" at bounding box center [651, 83] width 42 height 29
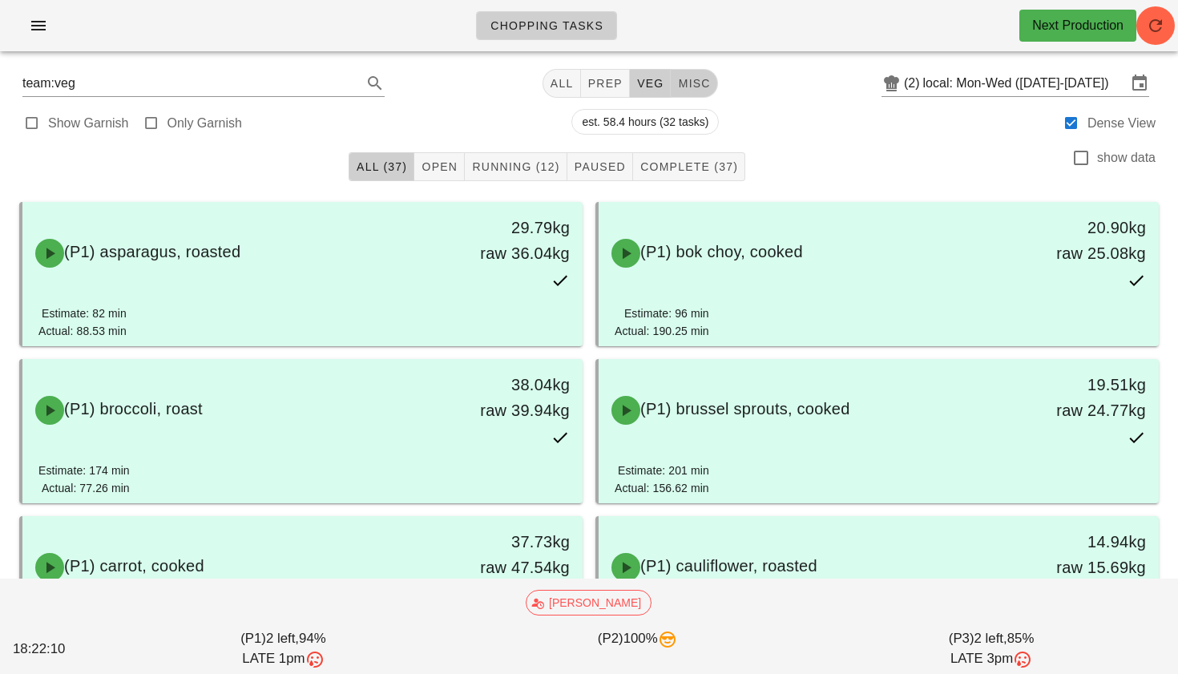
click at [686, 80] on span "misc" at bounding box center [693, 83] width 33 height 13
type input "team:misc"
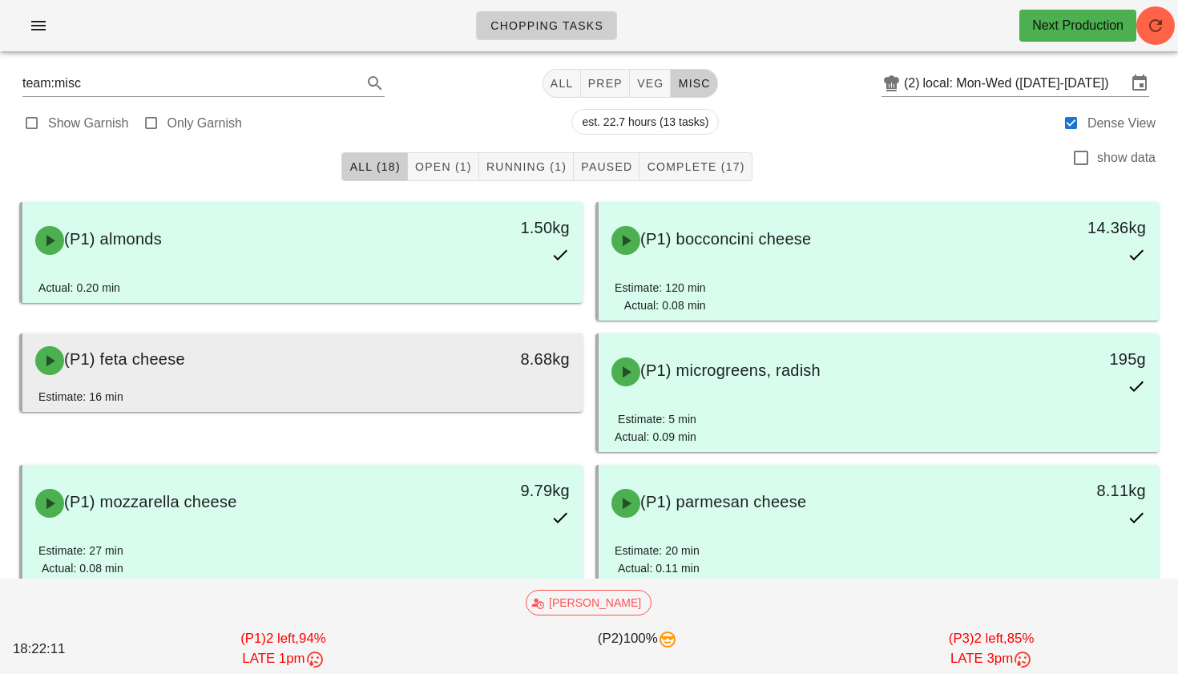
click at [516, 354] on div "8.68kg" at bounding box center [509, 359] width 119 height 26
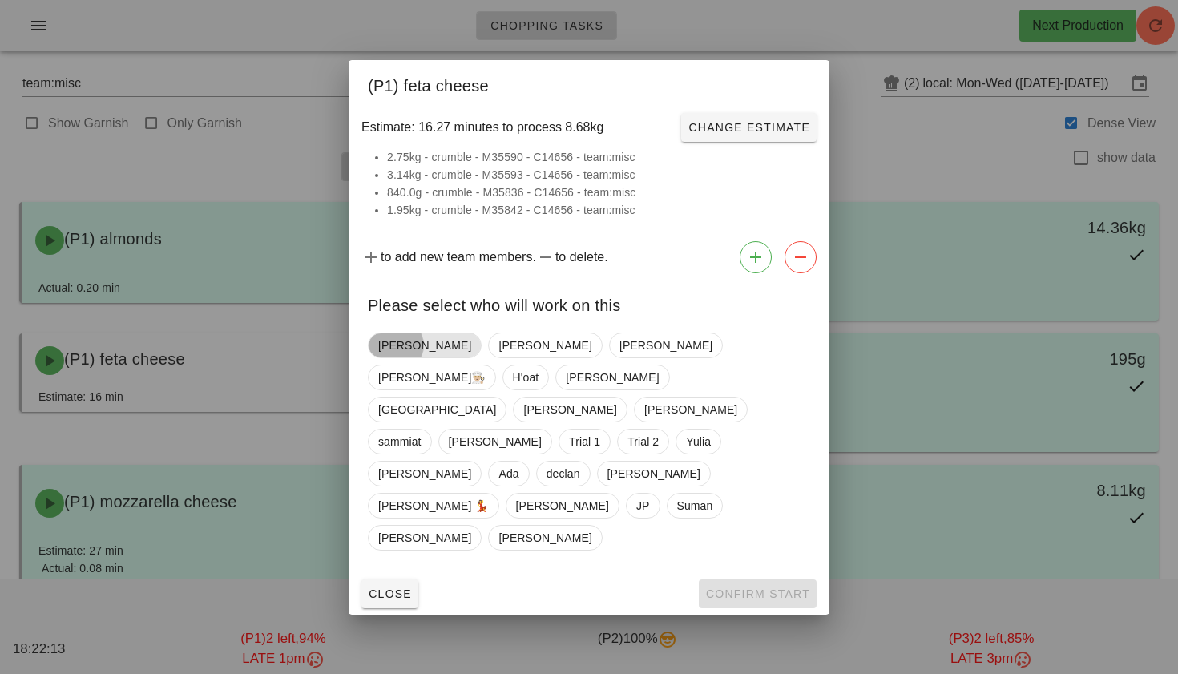
click at [408, 357] on span "[PERSON_NAME]" at bounding box center [424, 345] width 93 height 24
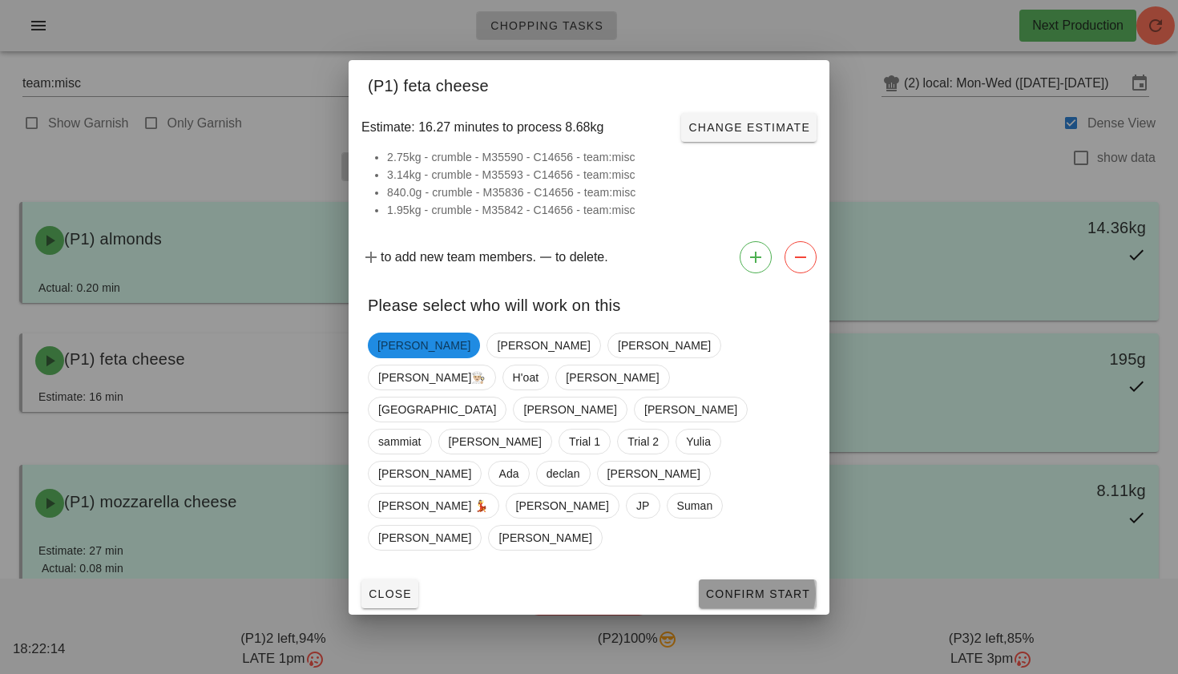
click at [723, 587] on span "Confirm Start" at bounding box center [757, 593] width 105 height 13
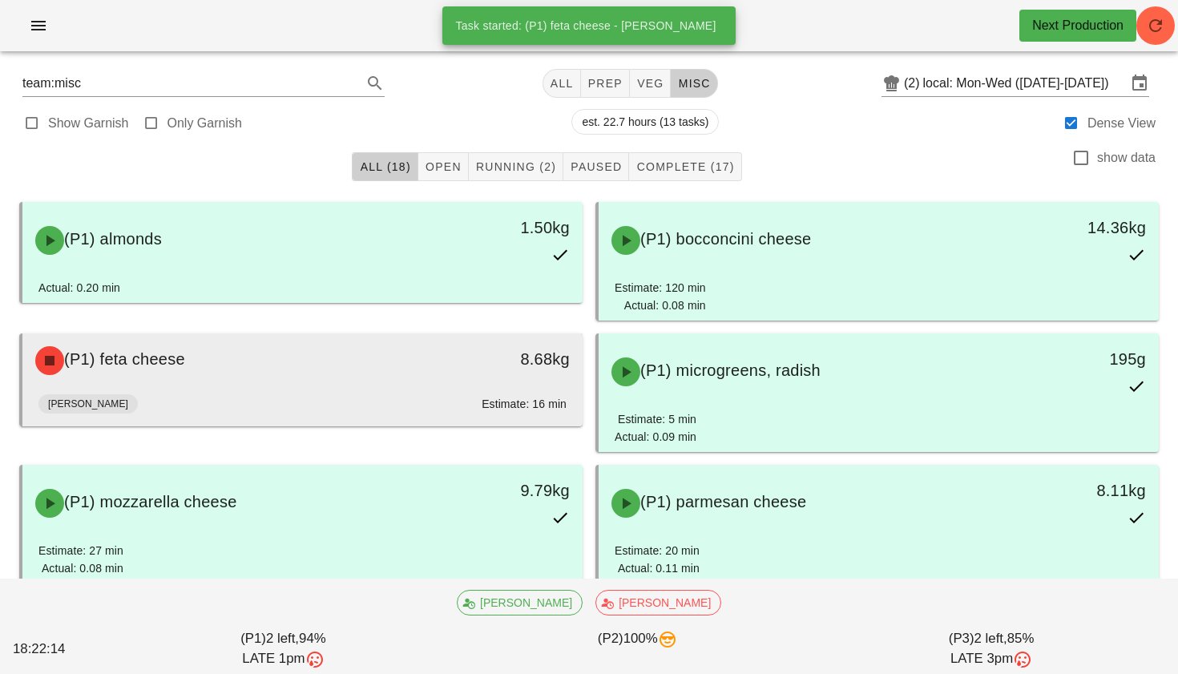
click at [442, 383] on div "8.68kg" at bounding box center [510, 361] width 139 height 48
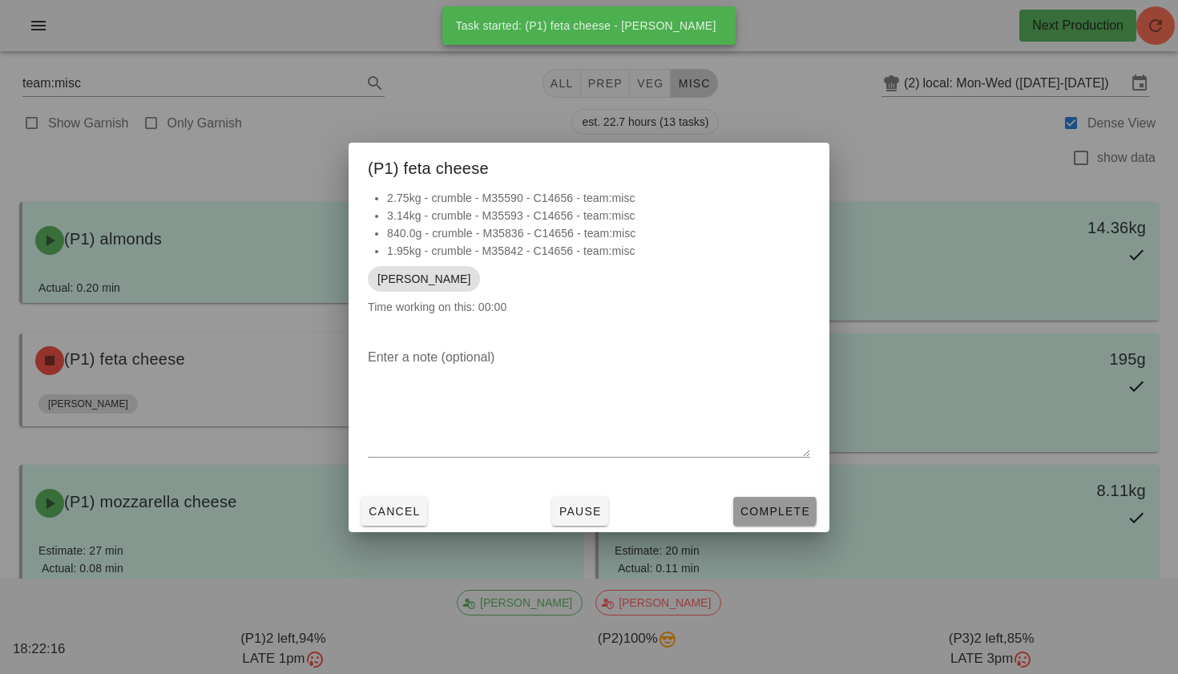
click at [762, 514] on span "Complete" at bounding box center [775, 511] width 71 height 13
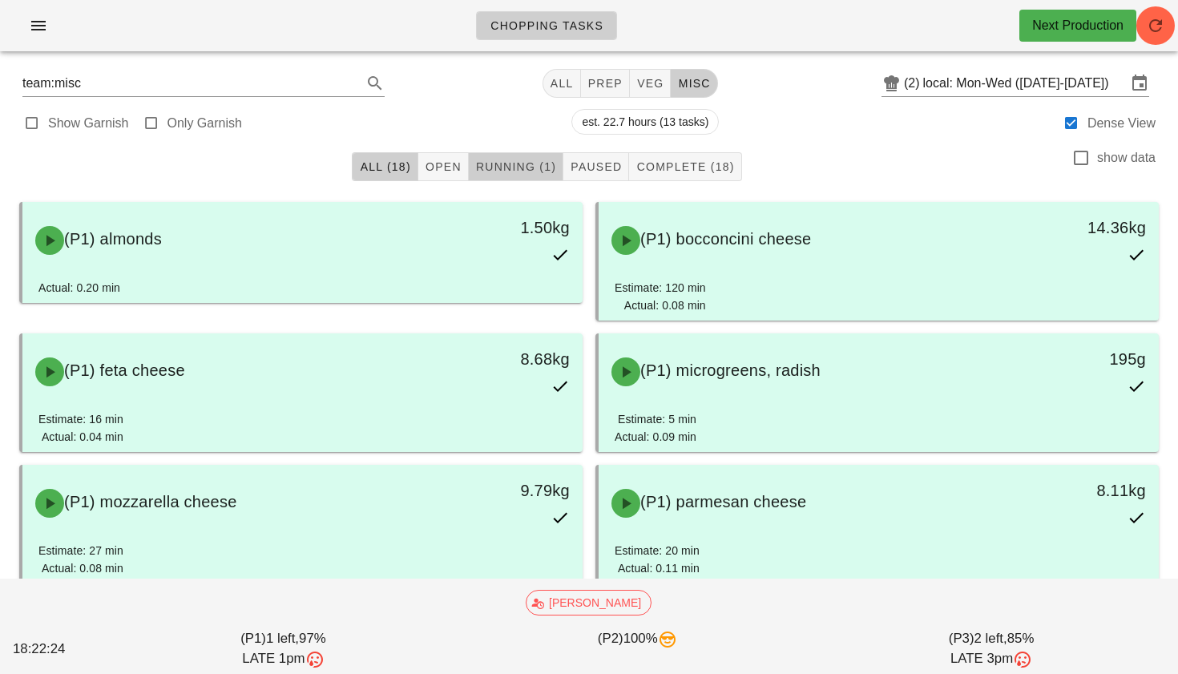
click at [545, 165] on span "Running (1)" at bounding box center [515, 166] width 81 height 13
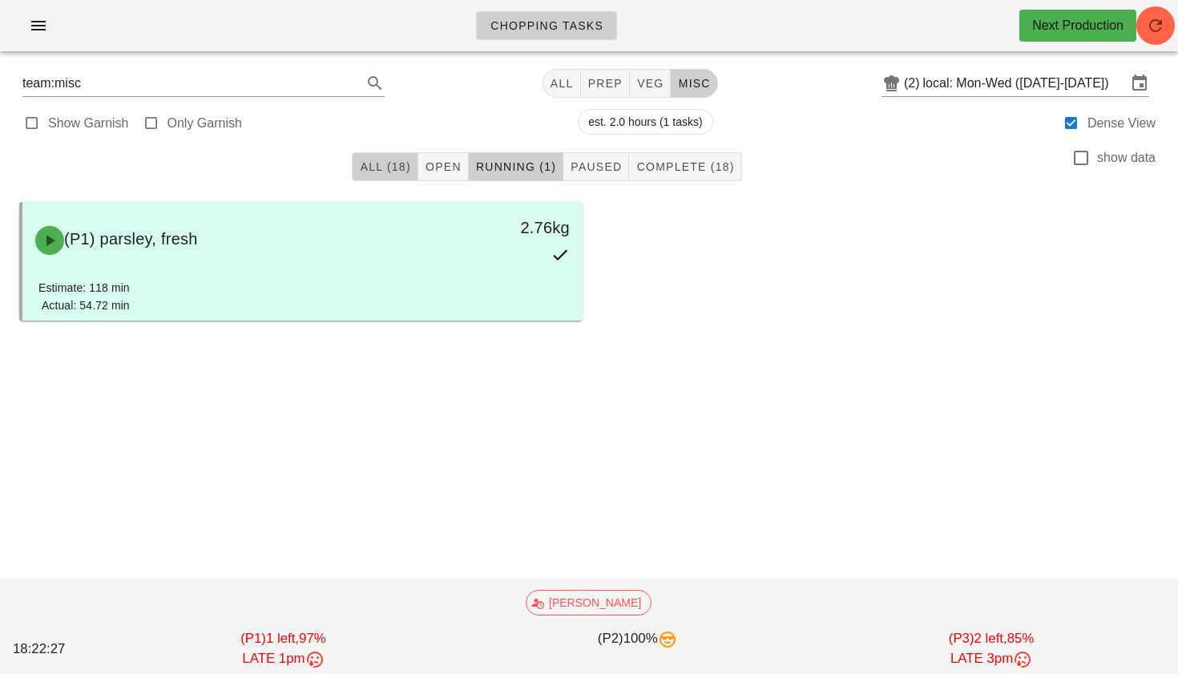
click at [404, 164] on span "All (18)" at bounding box center [384, 166] width 51 height 13
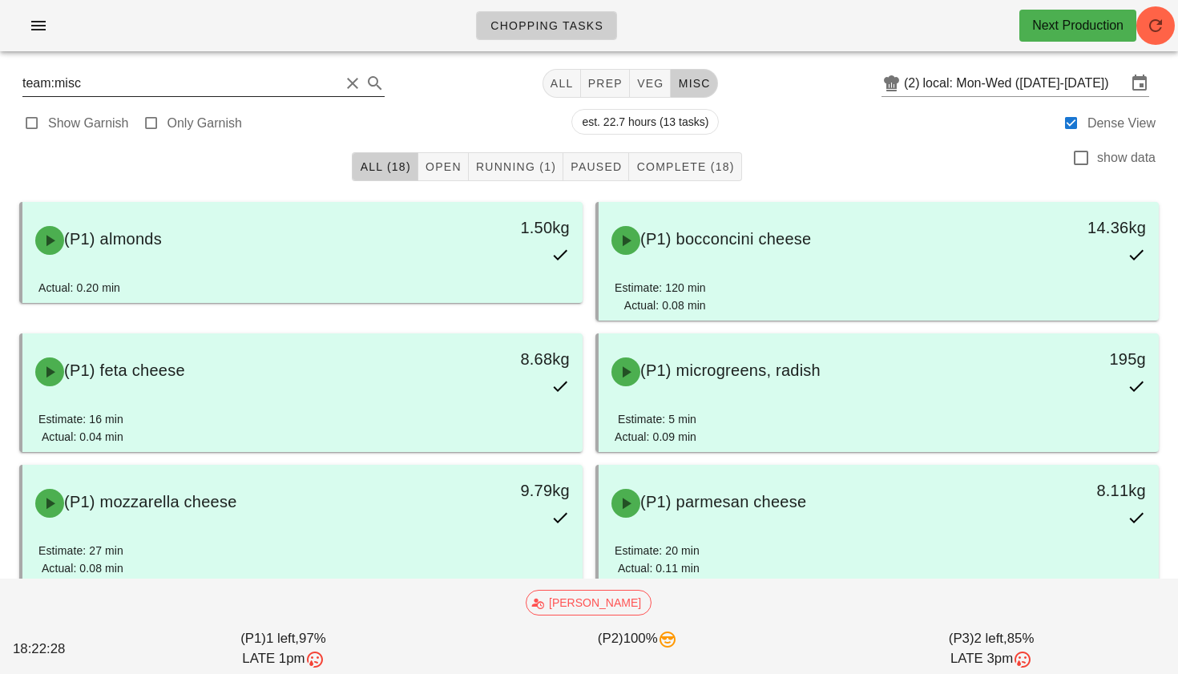
click at [343, 83] on button "Clear Search" at bounding box center [352, 83] width 19 height 19
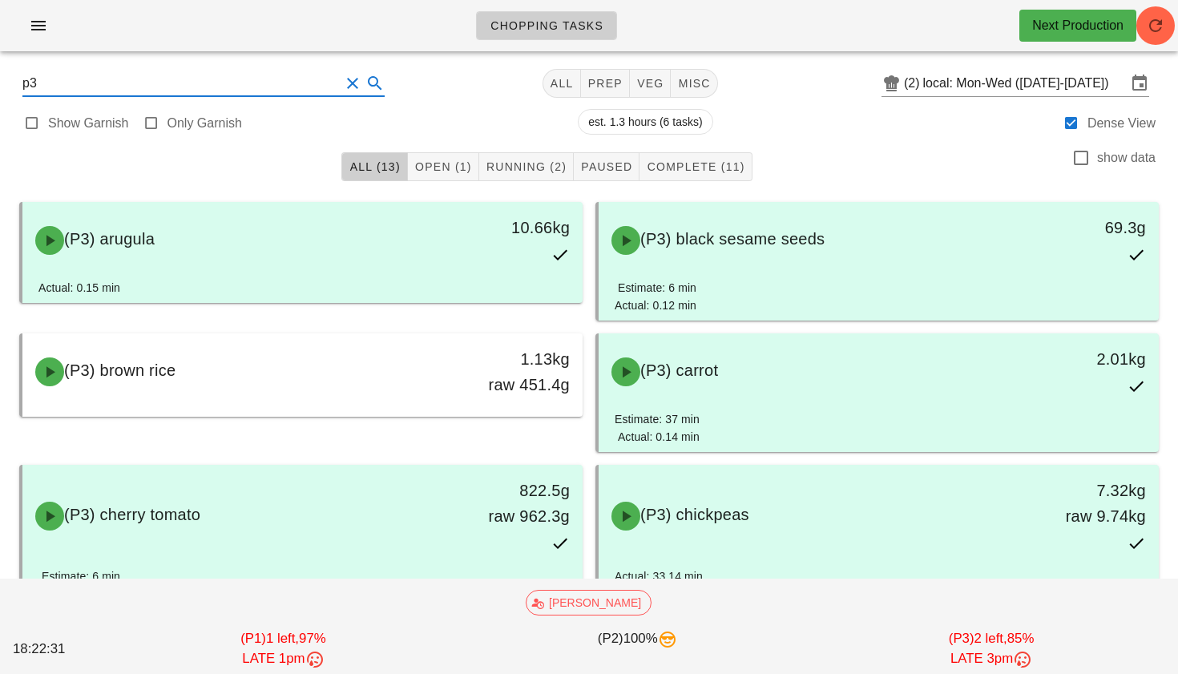
type input "p3"
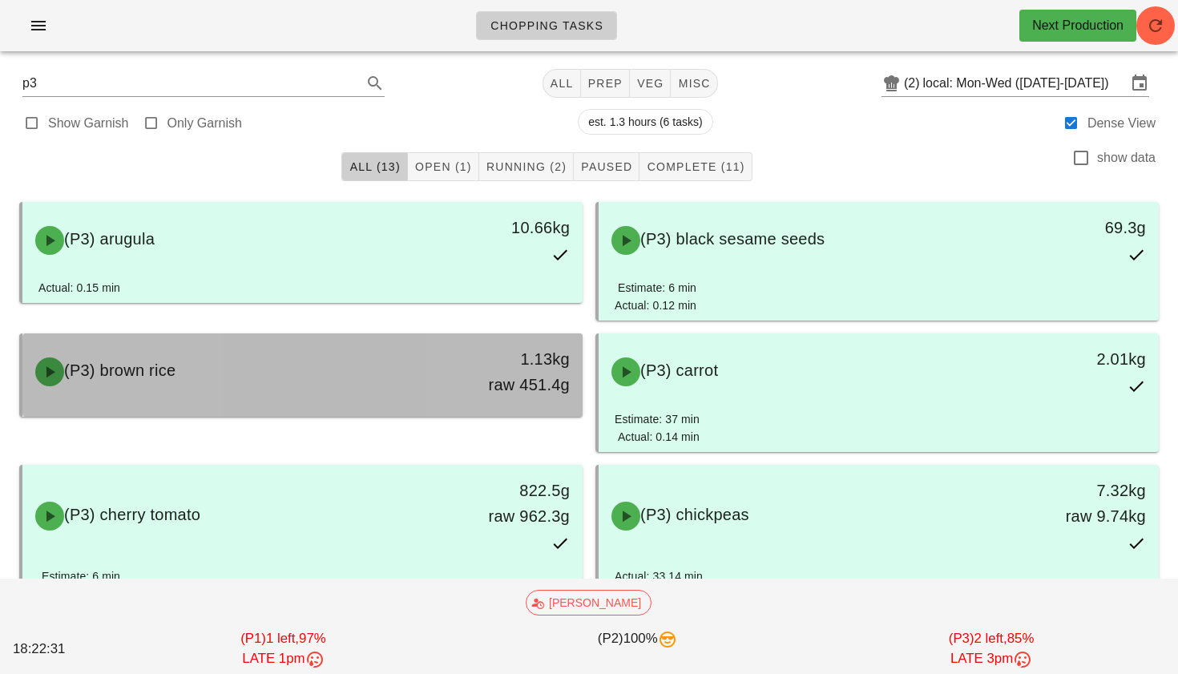
click at [425, 389] on div "(P3) brown rice" at bounding box center [233, 372] width 415 height 48
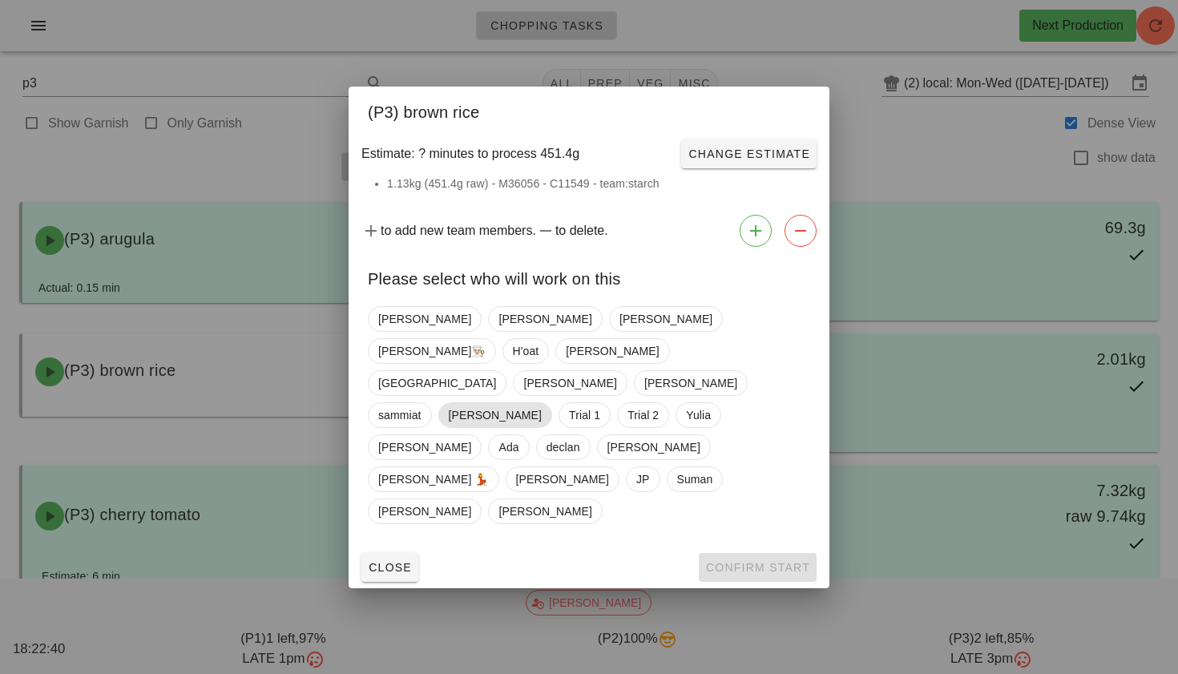
click at [542, 405] on span "[PERSON_NAME]" at bounding box center [495, 415] width 93 height 24
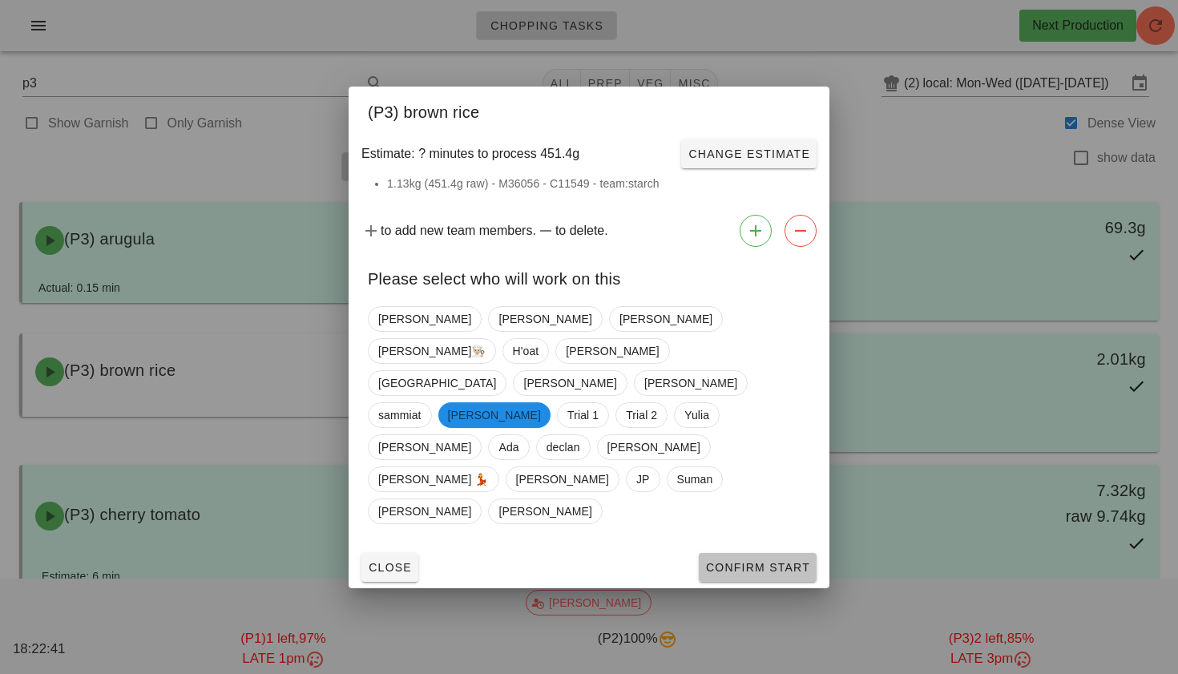
click at [730, 561] on span "Confirm Start" at bounding box center [757, 567] width 105 height 13
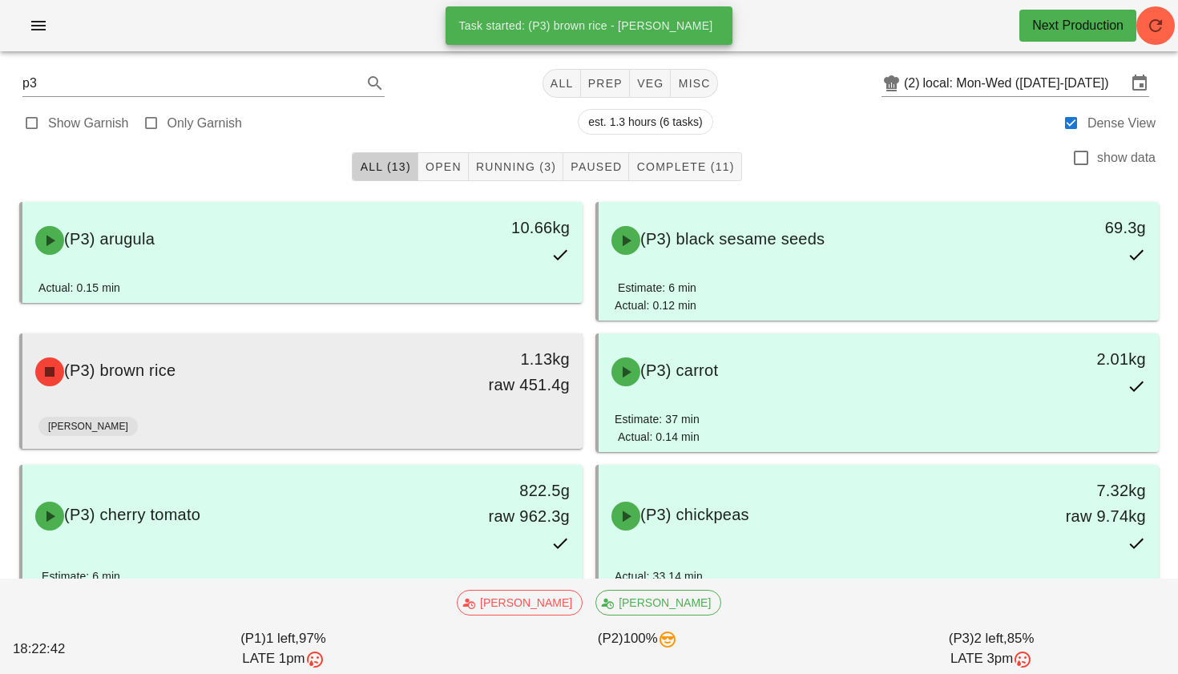
click at [440, 426] on div "[PERSON_NAME]" at bounding box center [302, 429] width 528 height 38
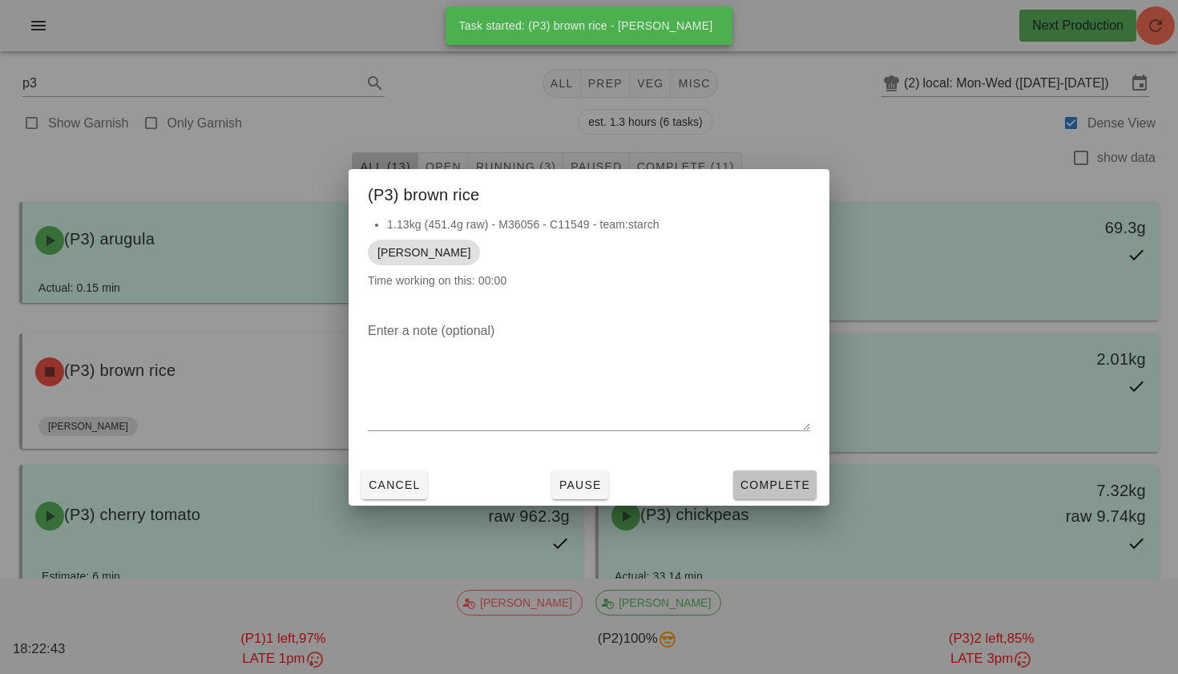
click at [790, 490] on span "Complete" at bounding box center [775, 484] width 71 height 13
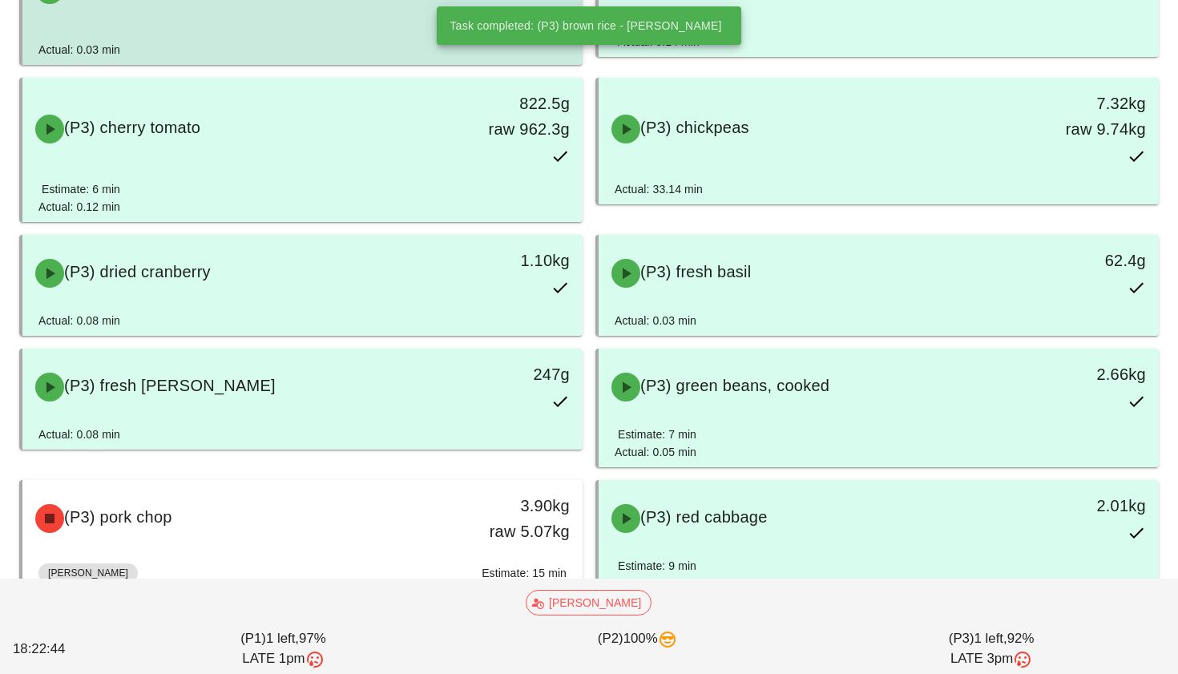
scroll to position [549, 0]
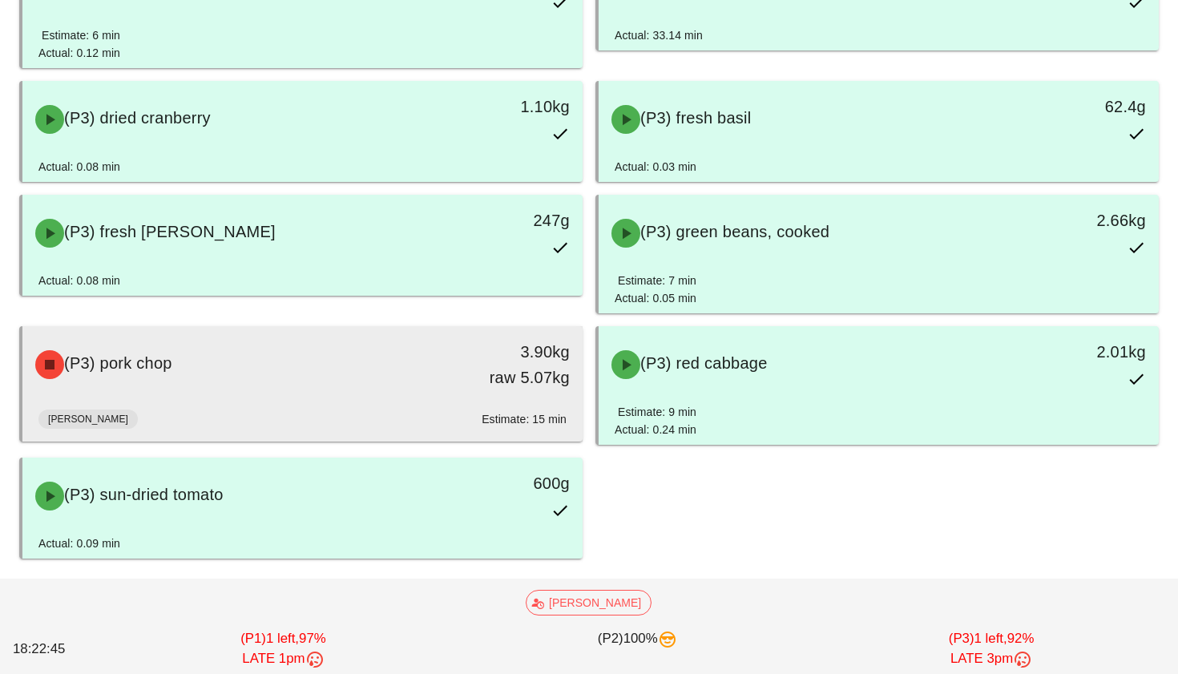
click at [329, 390] on div "(P3) pork chop 3.90kg raw 5.07kg" at bounding box center [303, 364] width 554 height 71
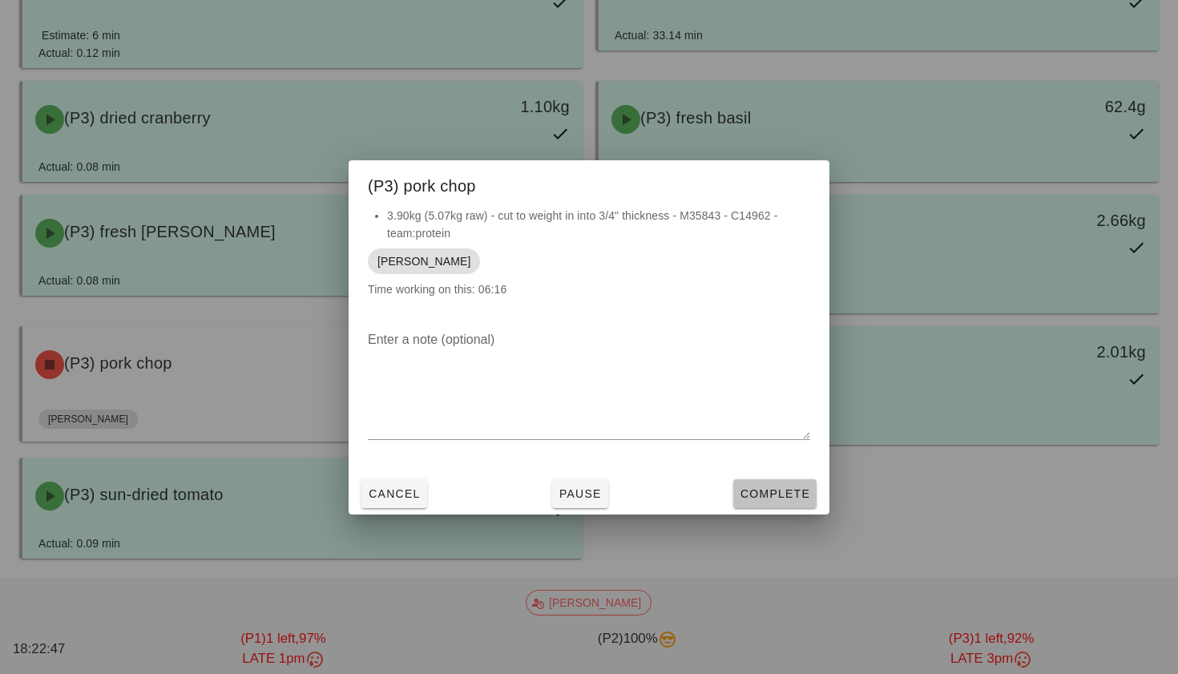
click at [759, 492] on span "Complete" at bounding box center [775, 493] width 71 height 13
